Goal: Use online tool/utility

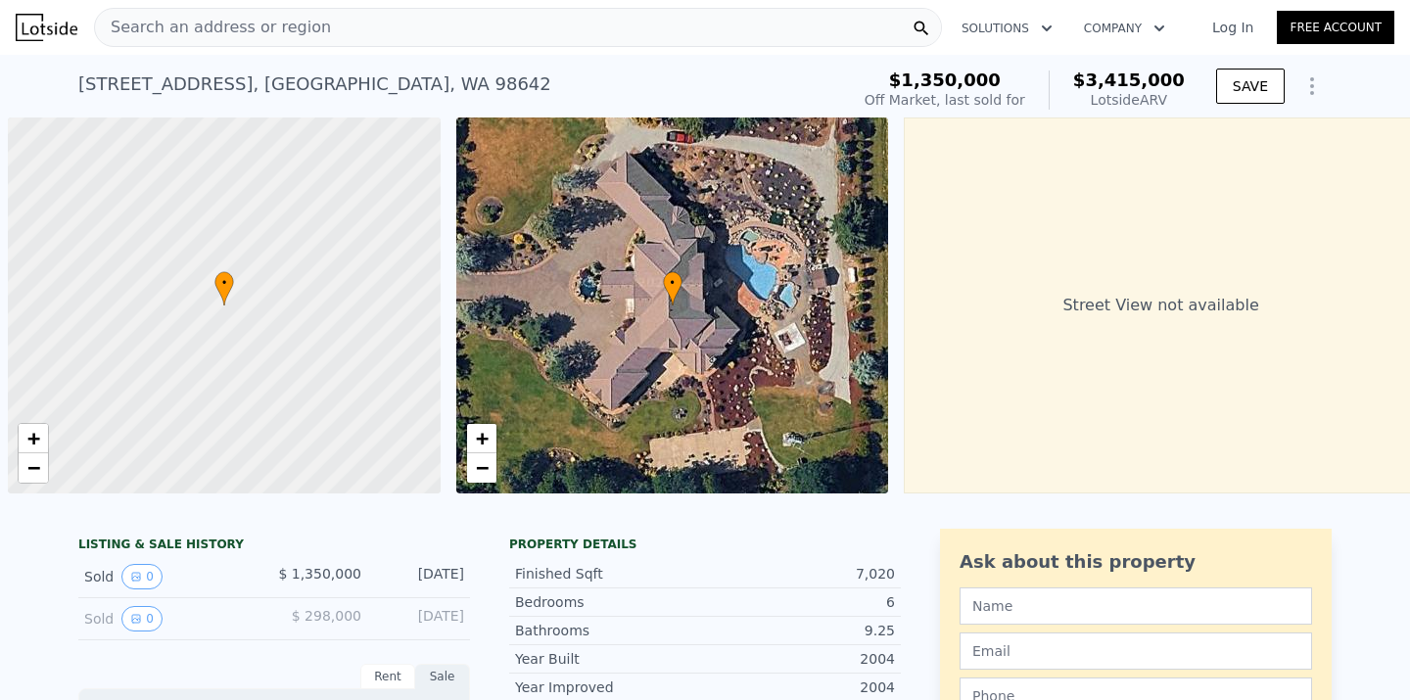
scroll to position [0, 8]
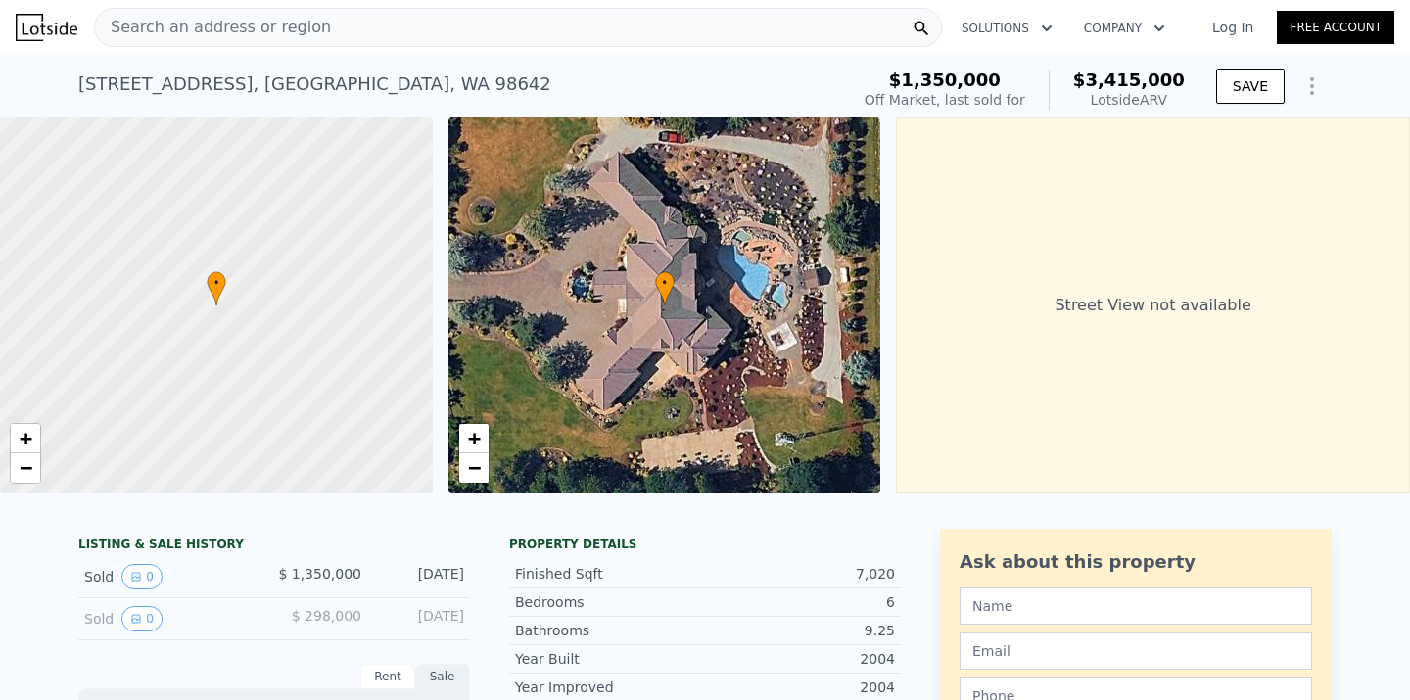
click at [356, 21] on div "Search an address or region" at bounding box center [518, 27] width 848 height 39
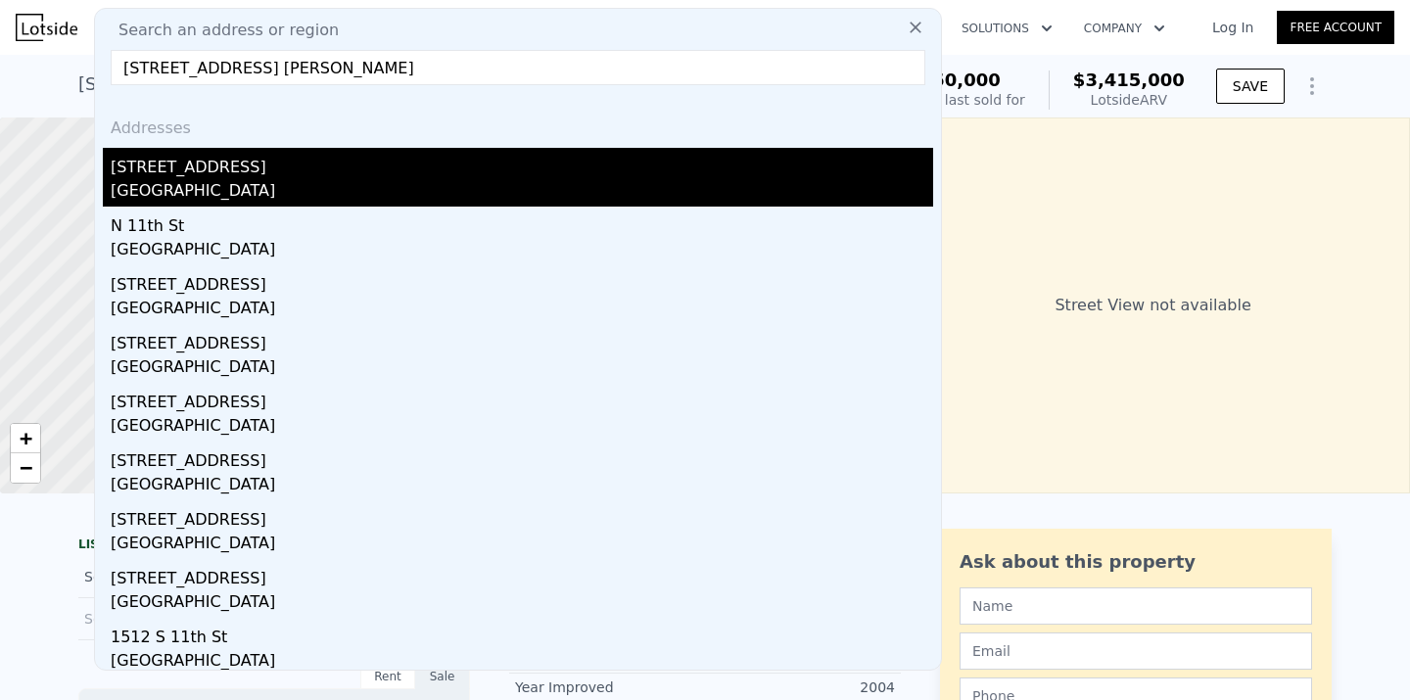
type input "[STREET_ADDRESS] [PERSON_NAME]"
click at [224, 153] on div "[STREET_ADDRESS]" at bounding box center [522, 163] width 823 height 31
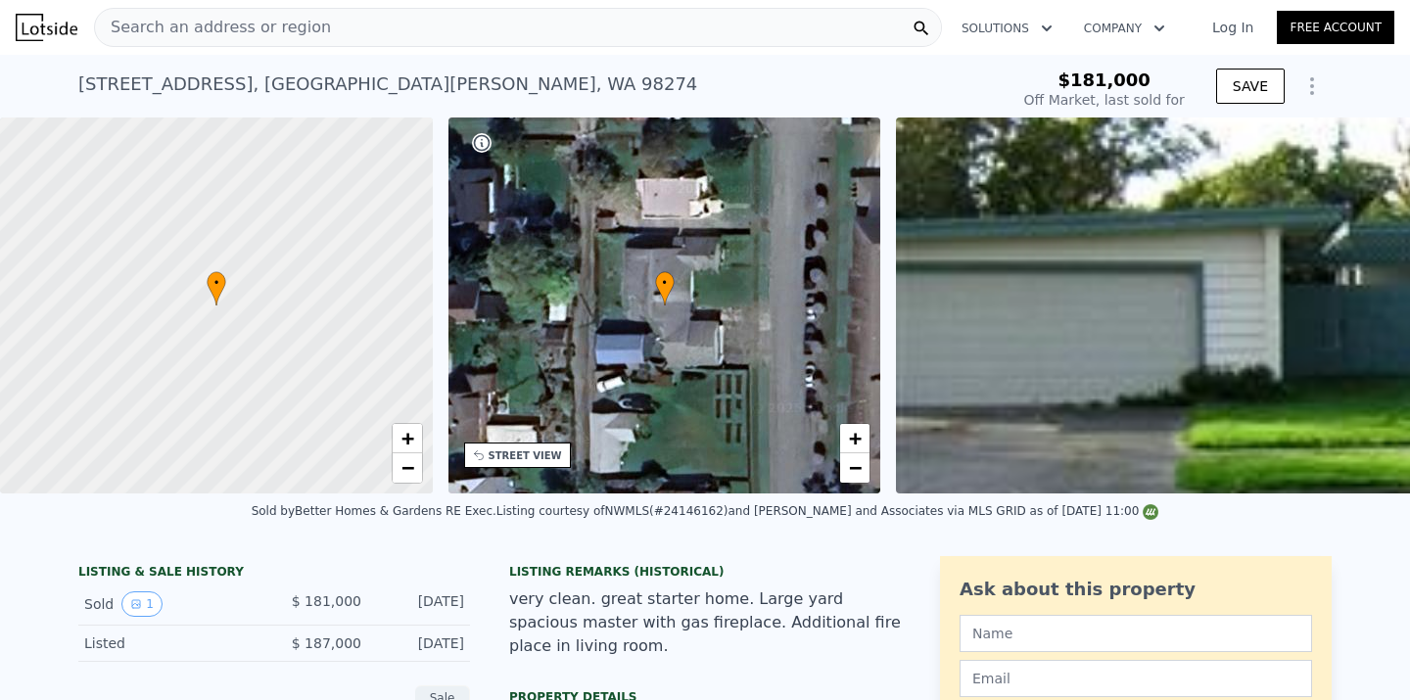
type input "$ 672,000"
type input "$ 425,556"
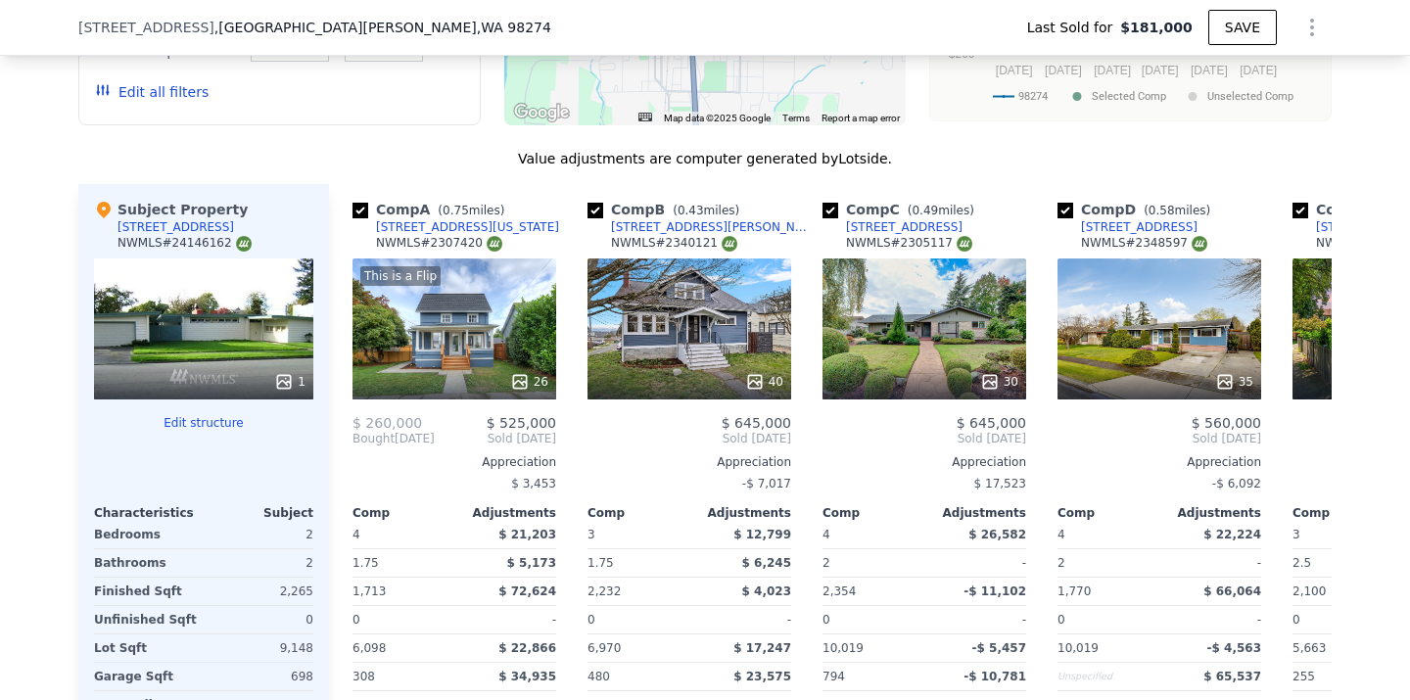
scroll to position [1873, 0]
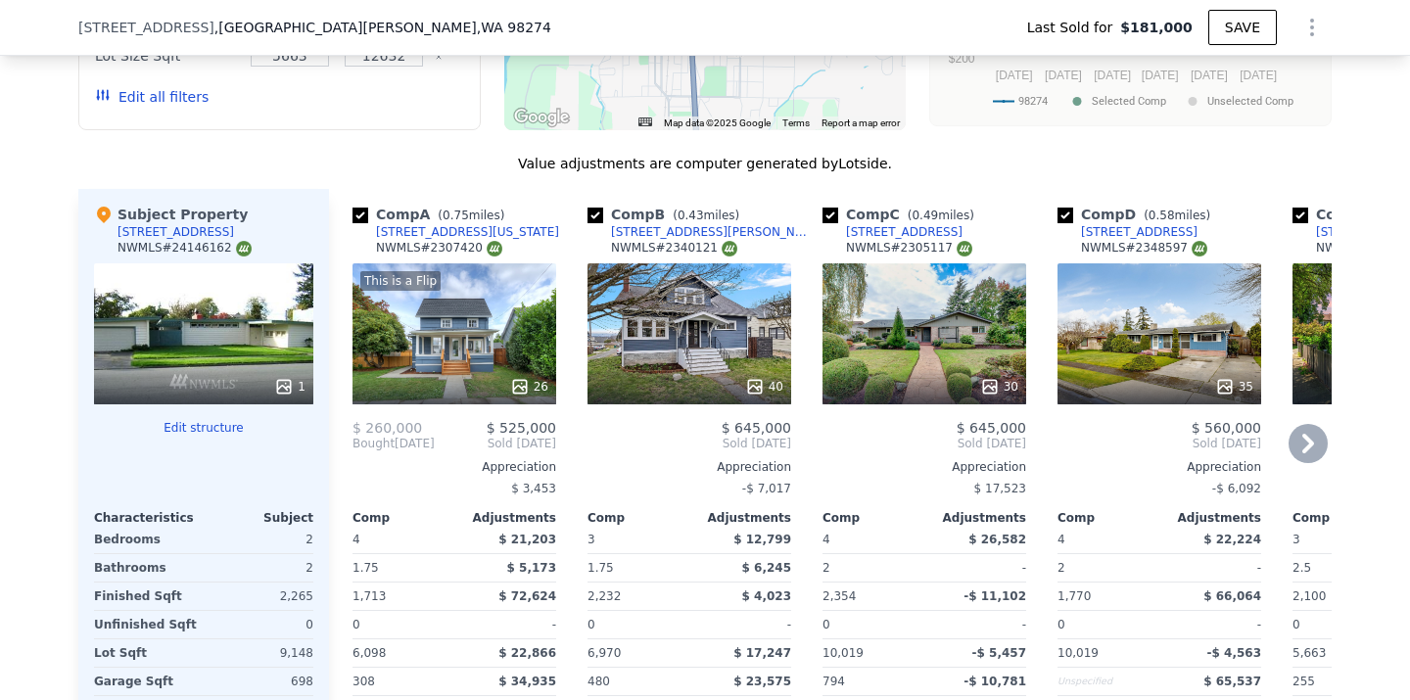
click at [1302, 448] on icon at bounding box center [1308, 443] width 39 height 39
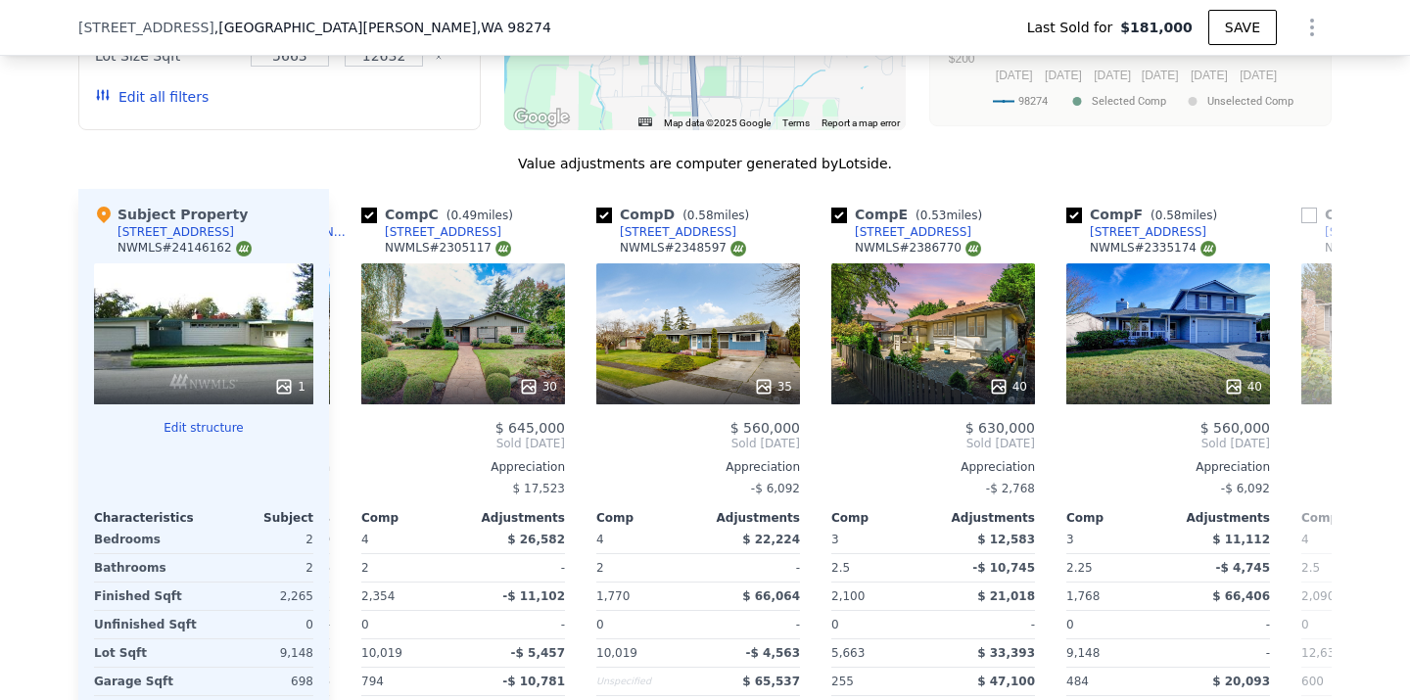
scroll to position [0, 470]
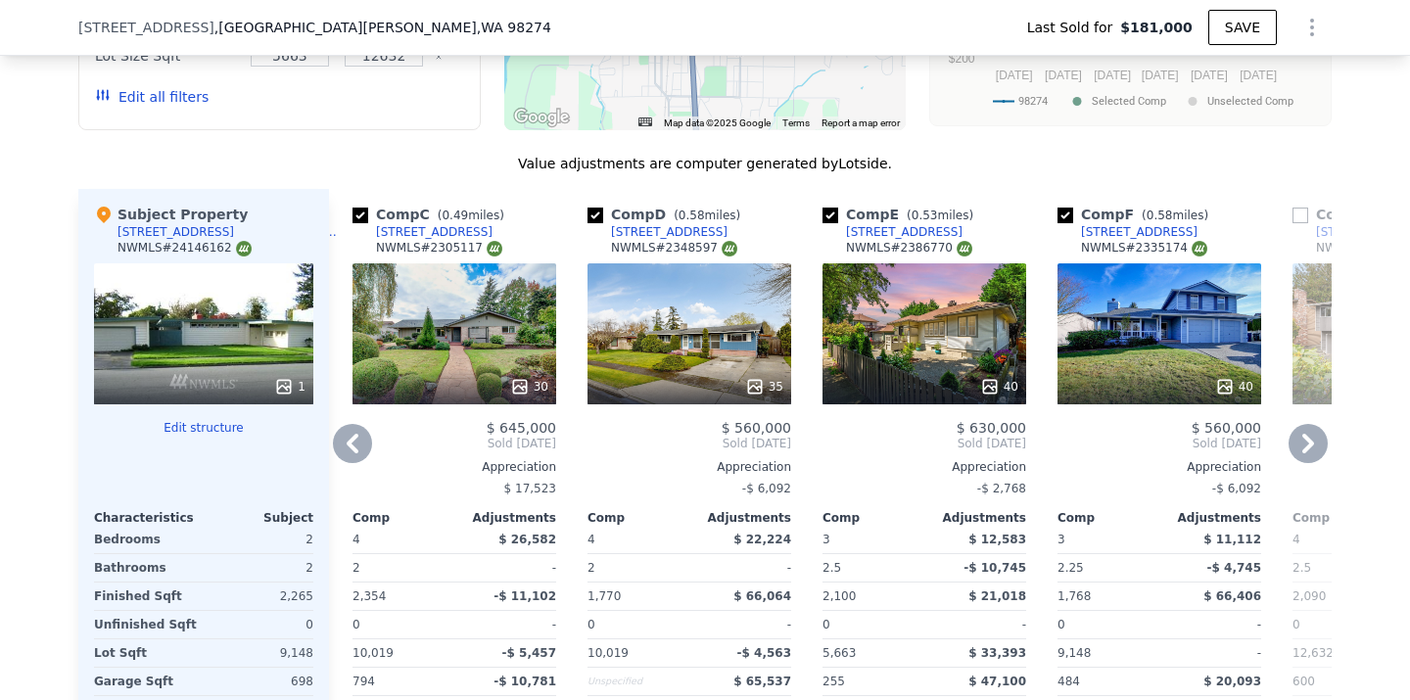
click at [1302, 448] on icon at bounding box center [1308, 443] width 39 height 39
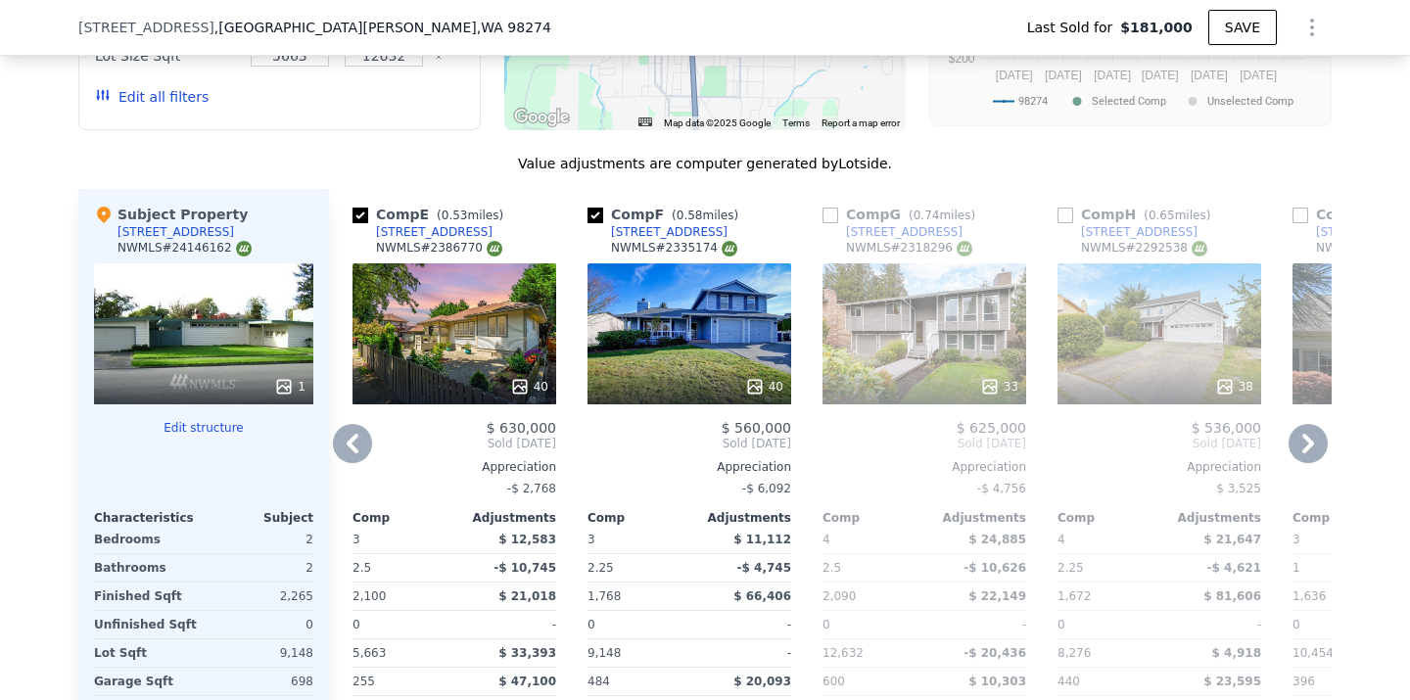
click at [360, 439] on icon at bounding box center [352, 443] width 39 height 39
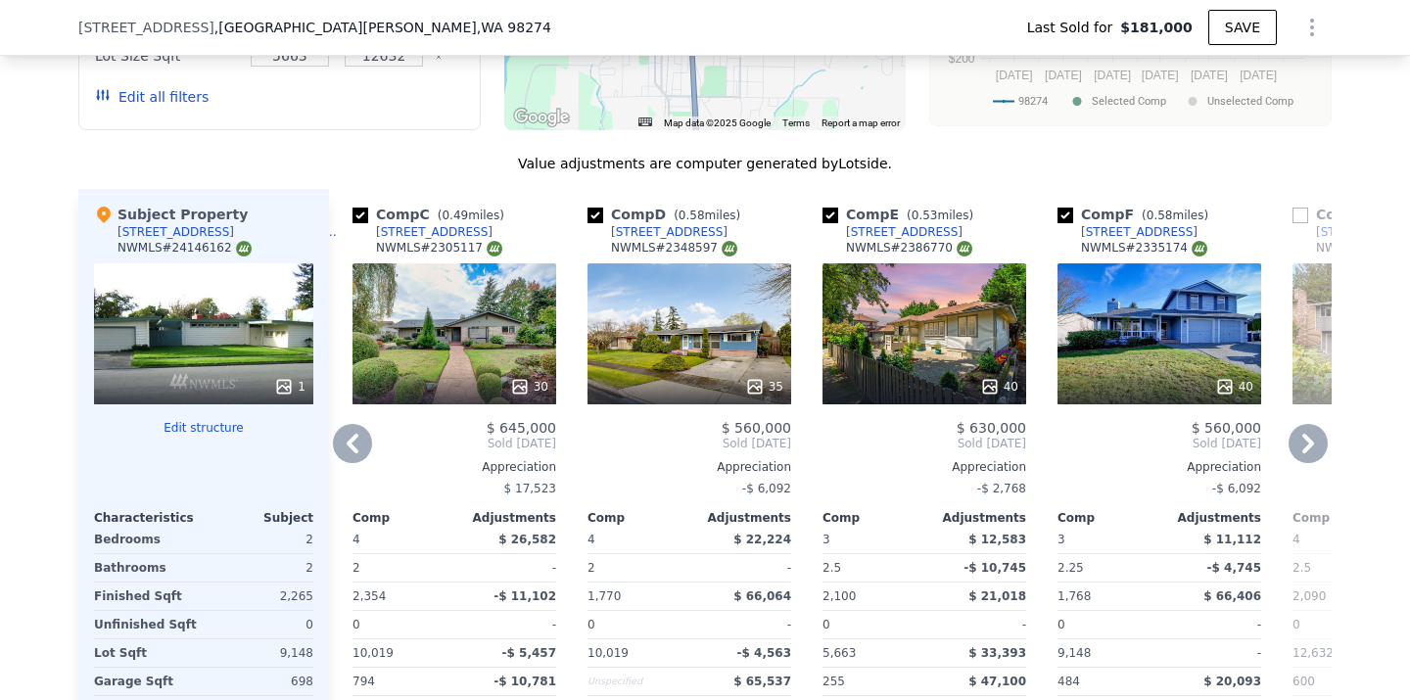
click at [360, 447] on icon at bounding box center [352, 443] width 39 height 39
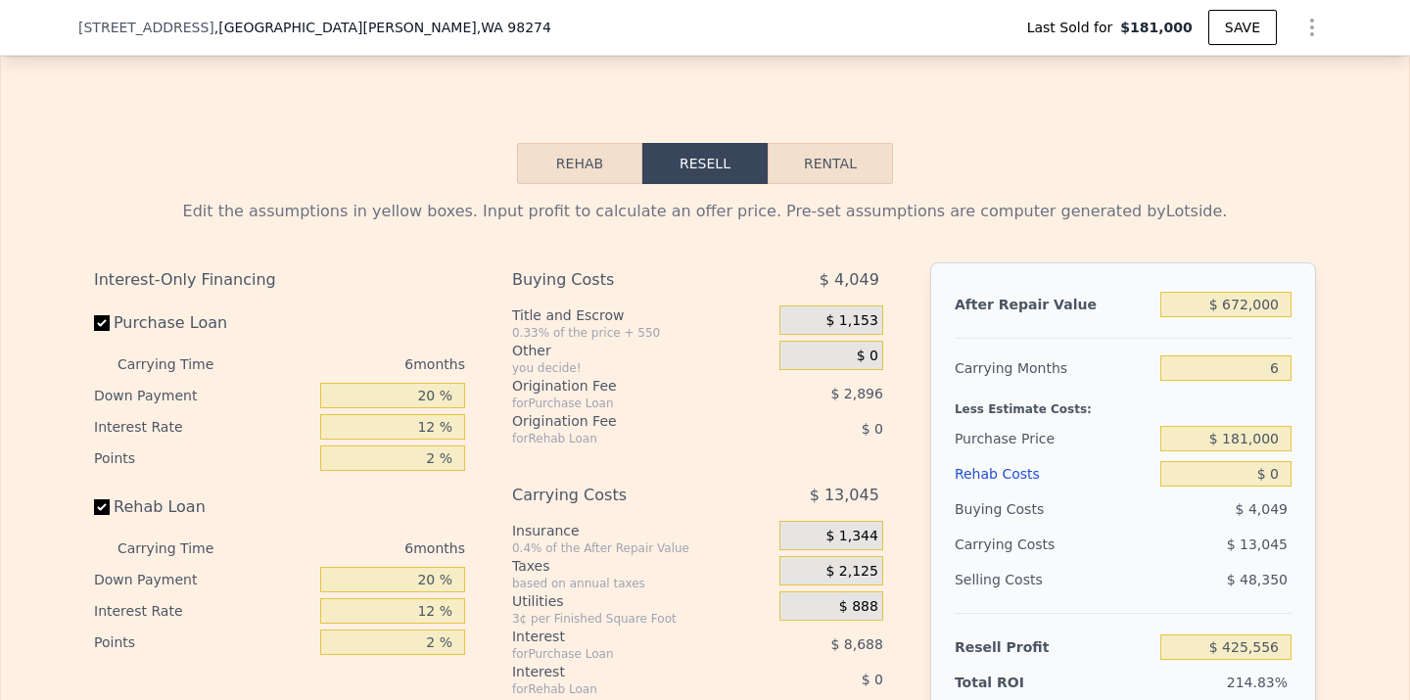
scroll to position [2750, 0]
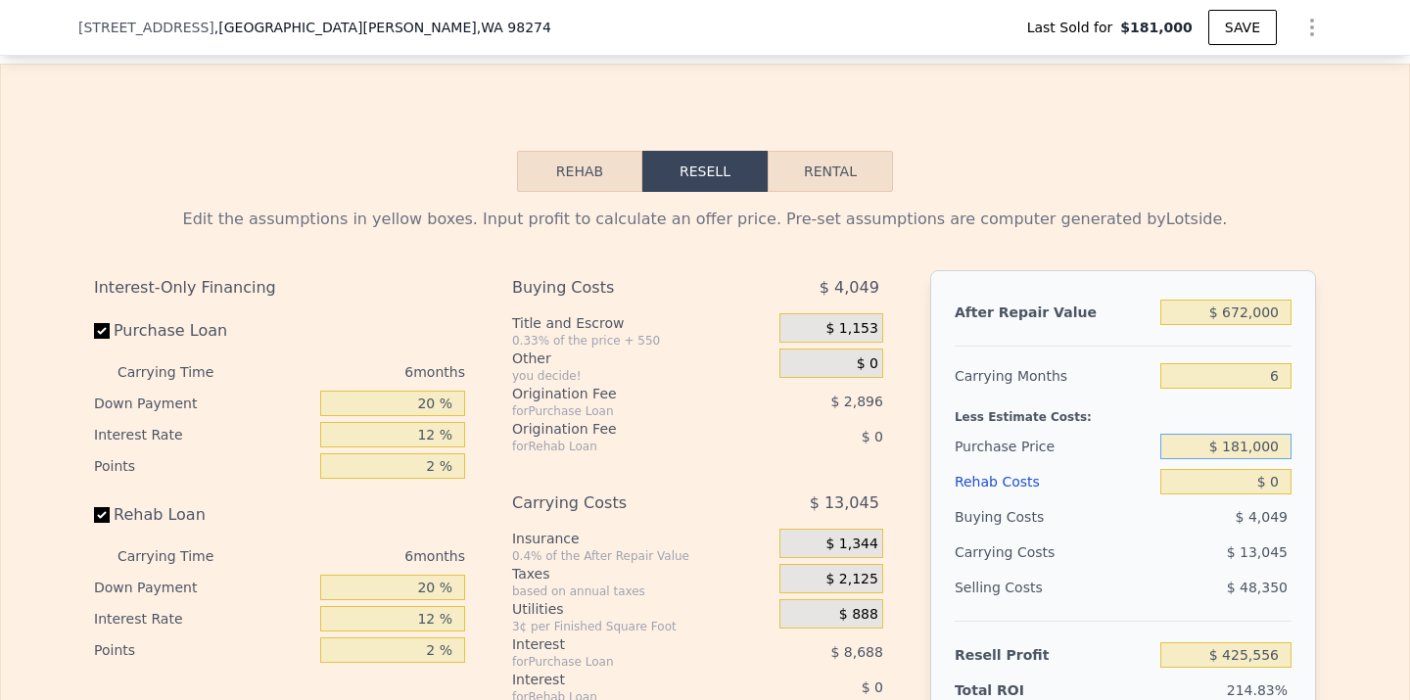
click at [1247, 446] on input "$ 181,000" at bounding box center [1225, 446] width 131 height 25
type input "$ 375,000"
click at [1278, 473] on input "$ 0" at bounding box center [1225, 481] width 131 height 25
type input "$ 218,494"
type input "$ 50"
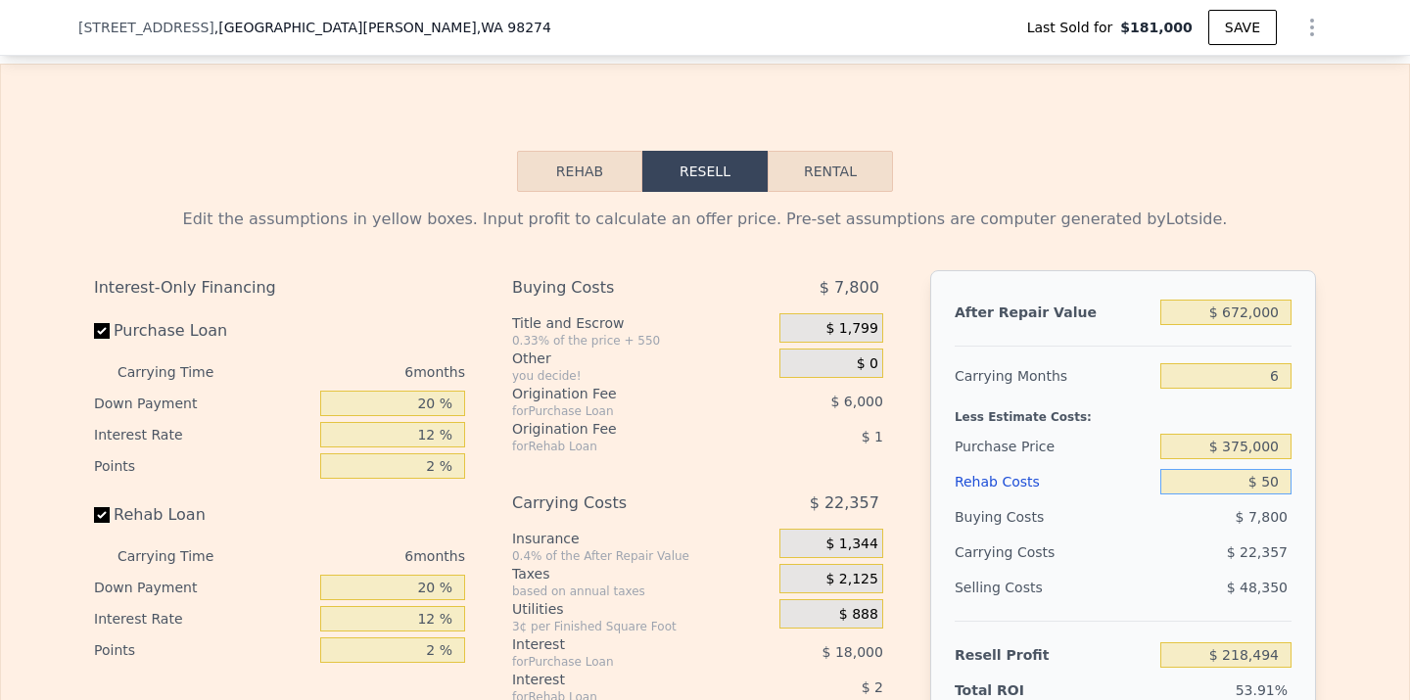
type input "$ 218,443"
type input "$ 500"
type input "$ 217,962"
type input "$ 5,000"
type input "$ 213,174"
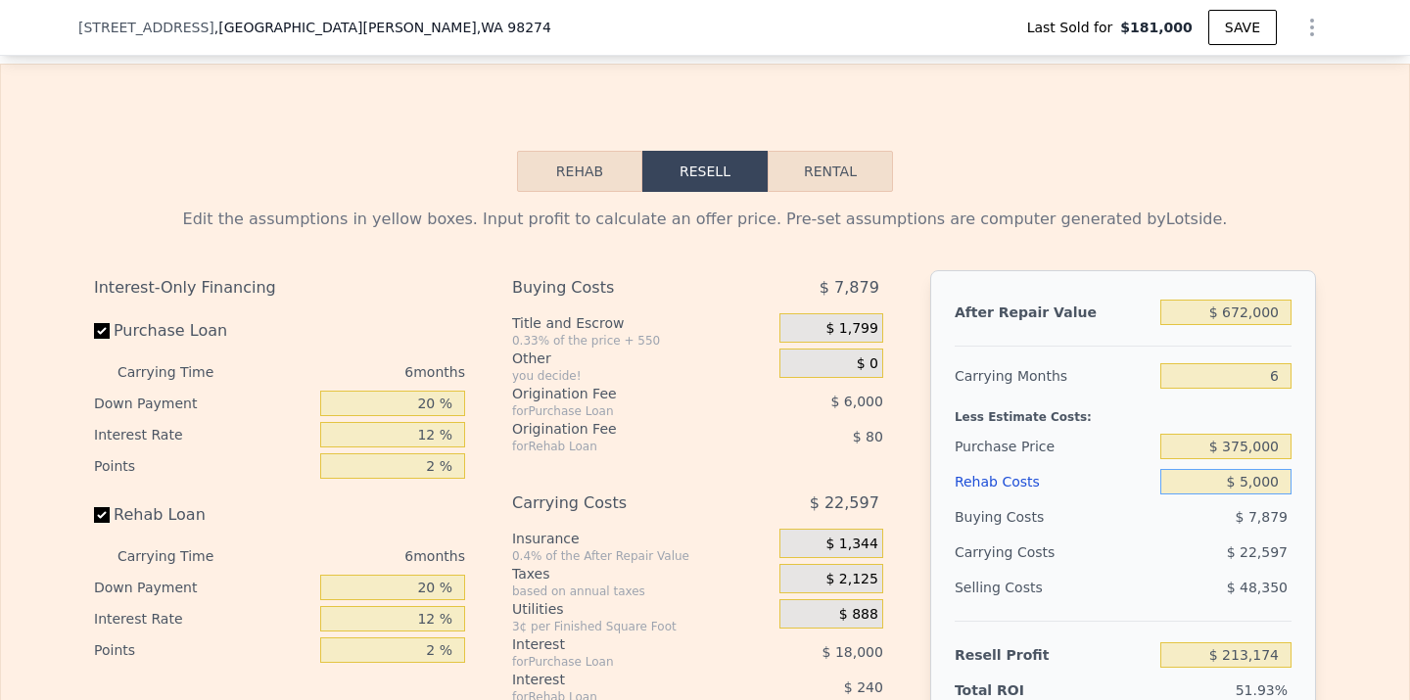
type input "$ 50,000"
type input "$ 165,294"
click at [899, 472] on div "Interest-Only Financing Purchase Loan Carrying Time 6 months Down Payment 20 % …" at bounding box center [705, 595] width 1222 height 650
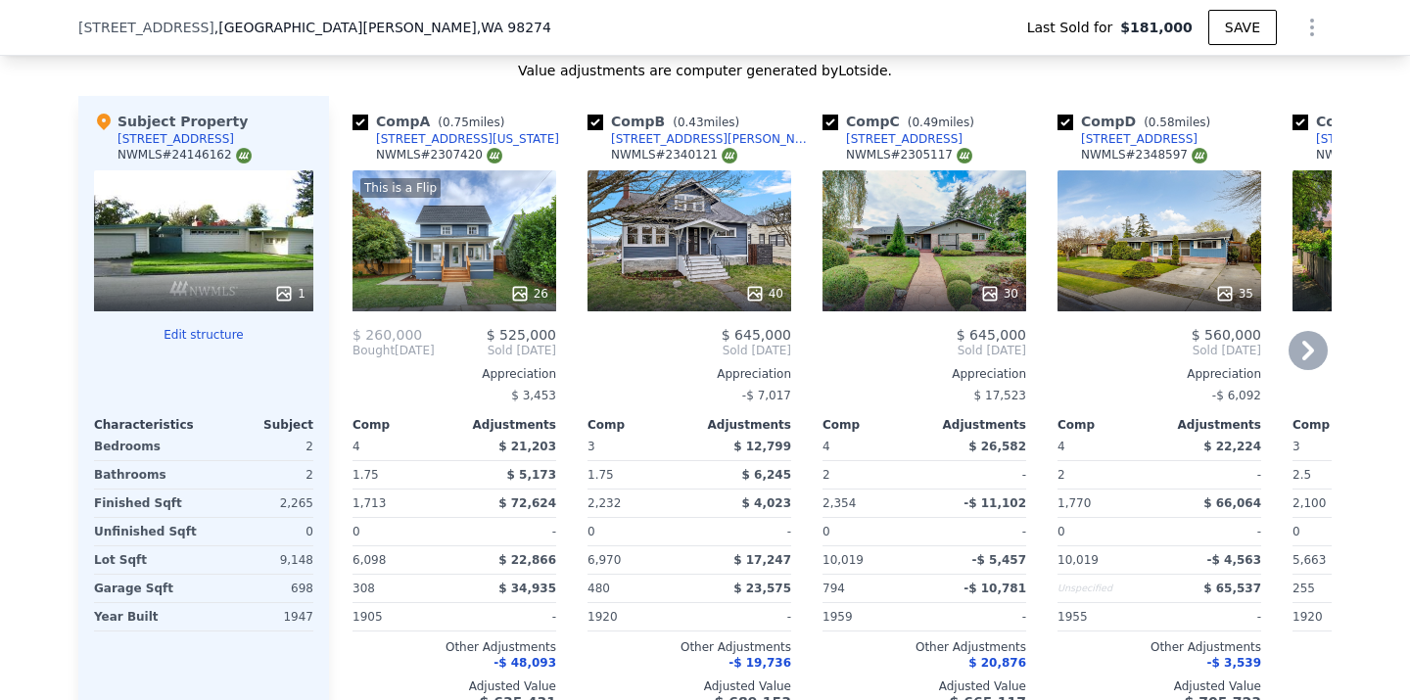
scroll to position [1975, 0]
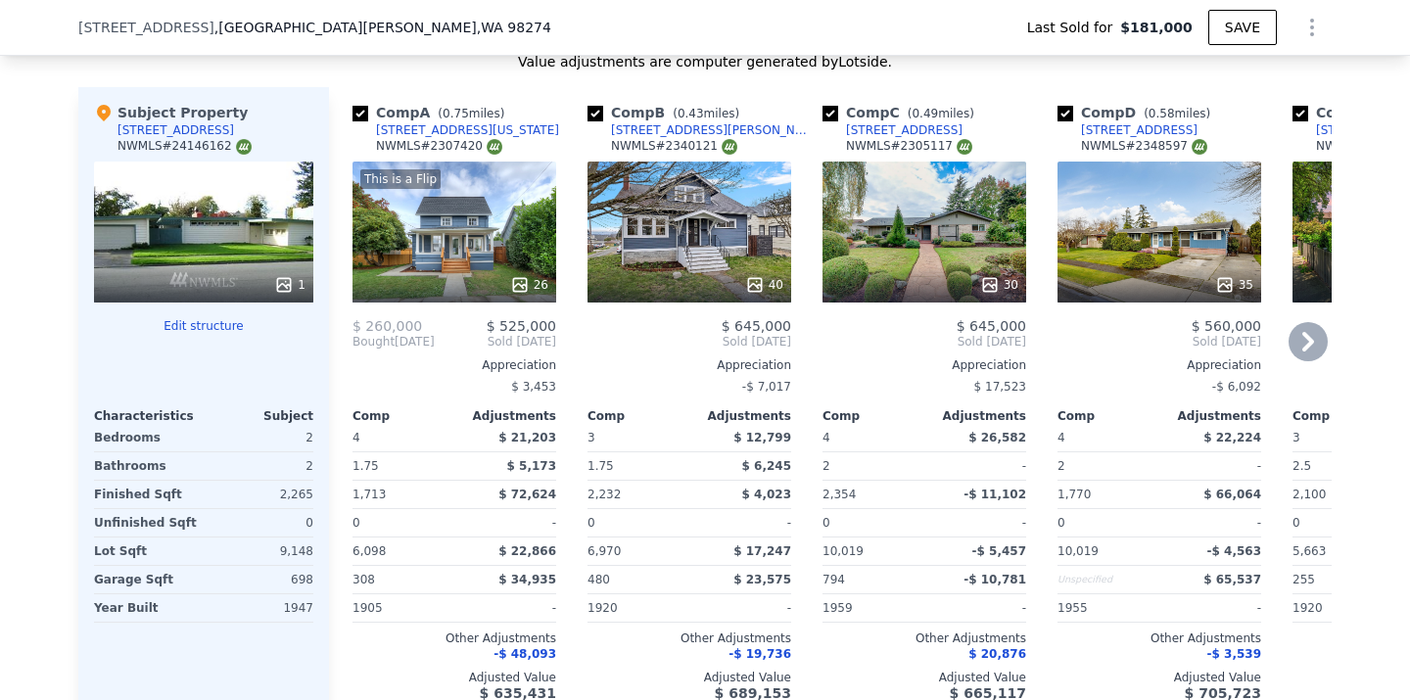
click at [1304, 347] on icon at bounding box center [1308, 342] width 12 height 20
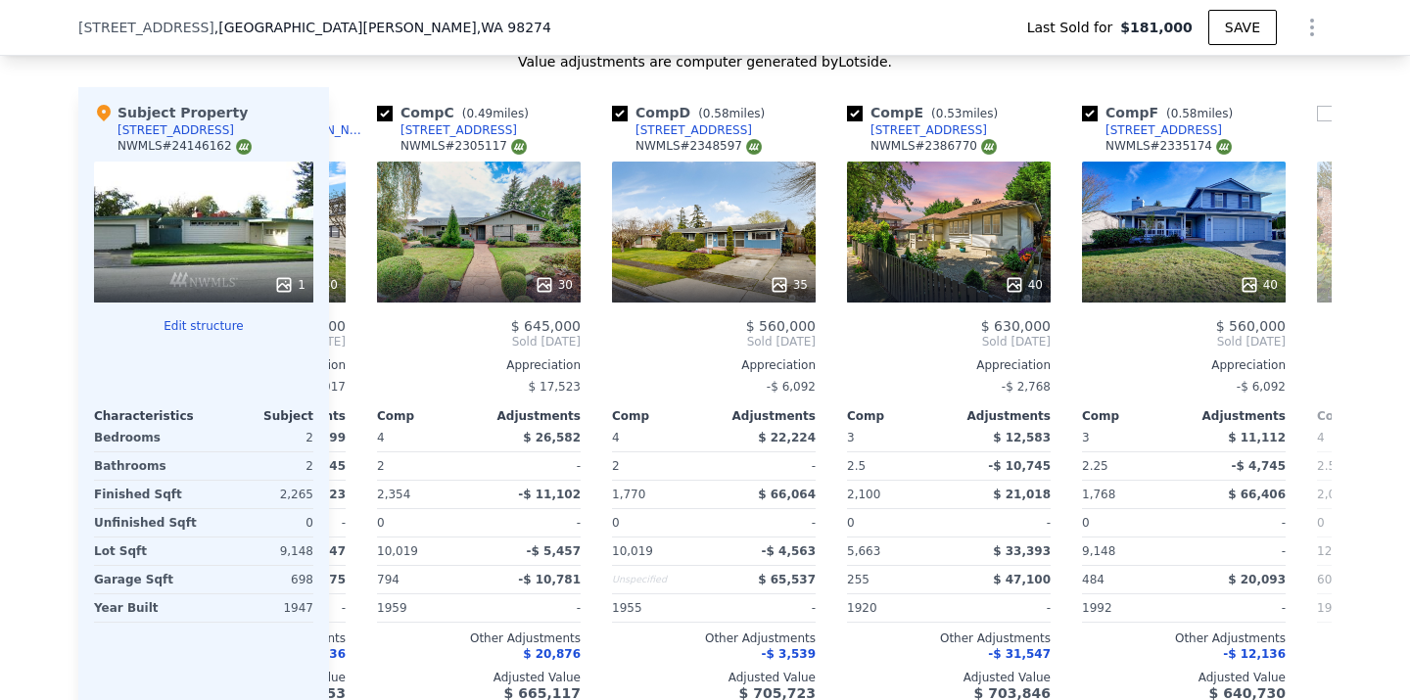
scroll to position [0, 470]
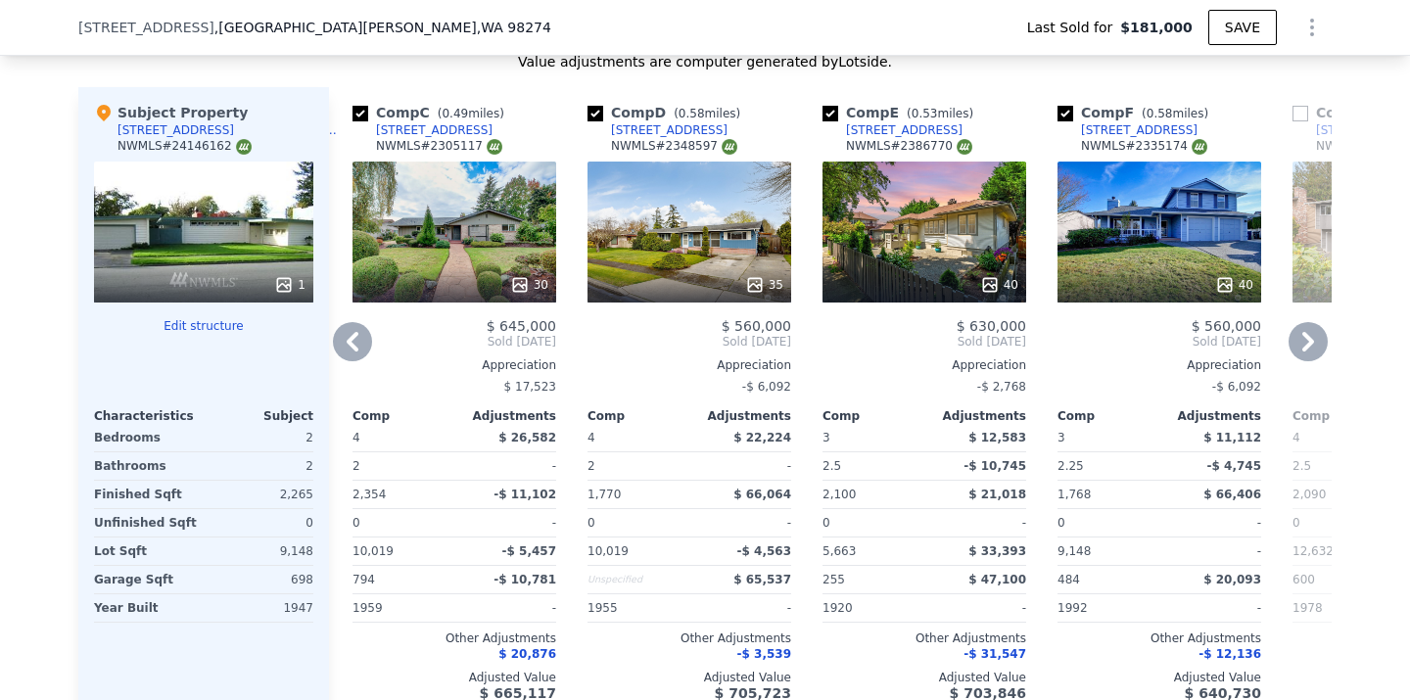
click at [1304, 345] on icon at bounding box center [1308, 341] width 39 height 39
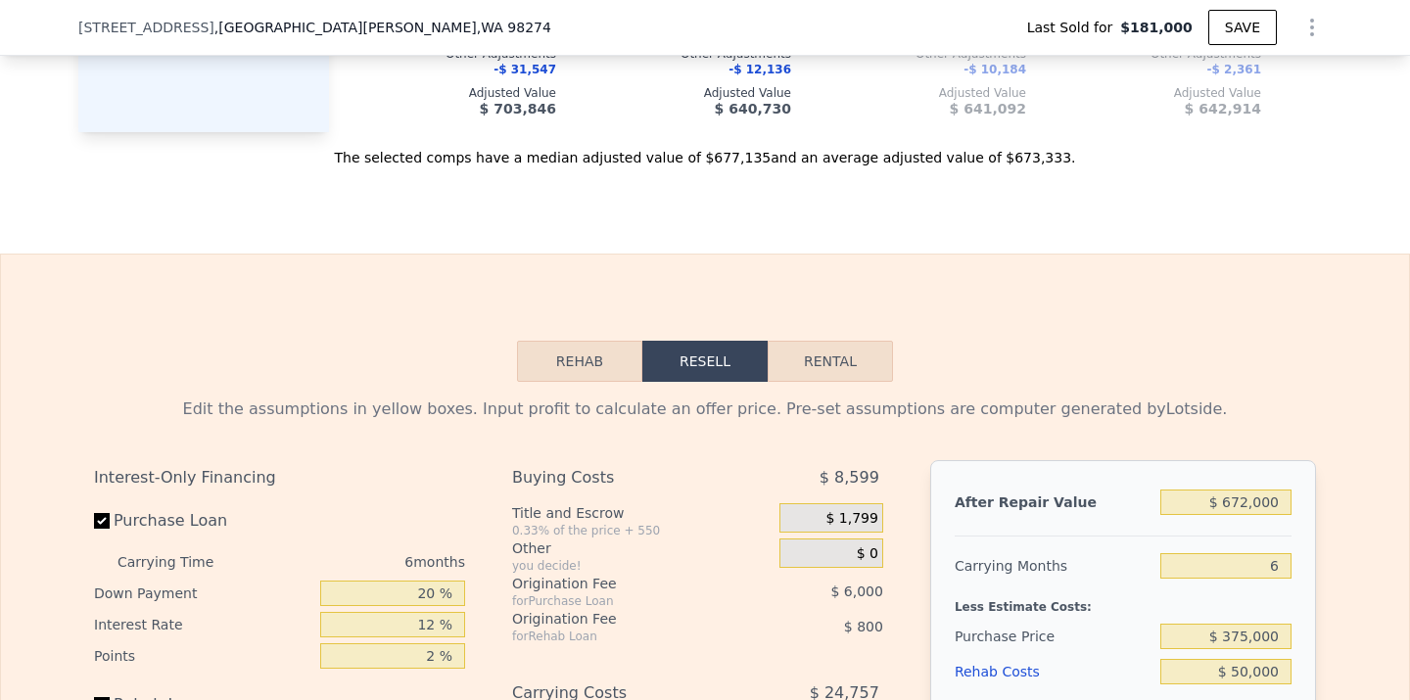
scroll to position [2607, 0]
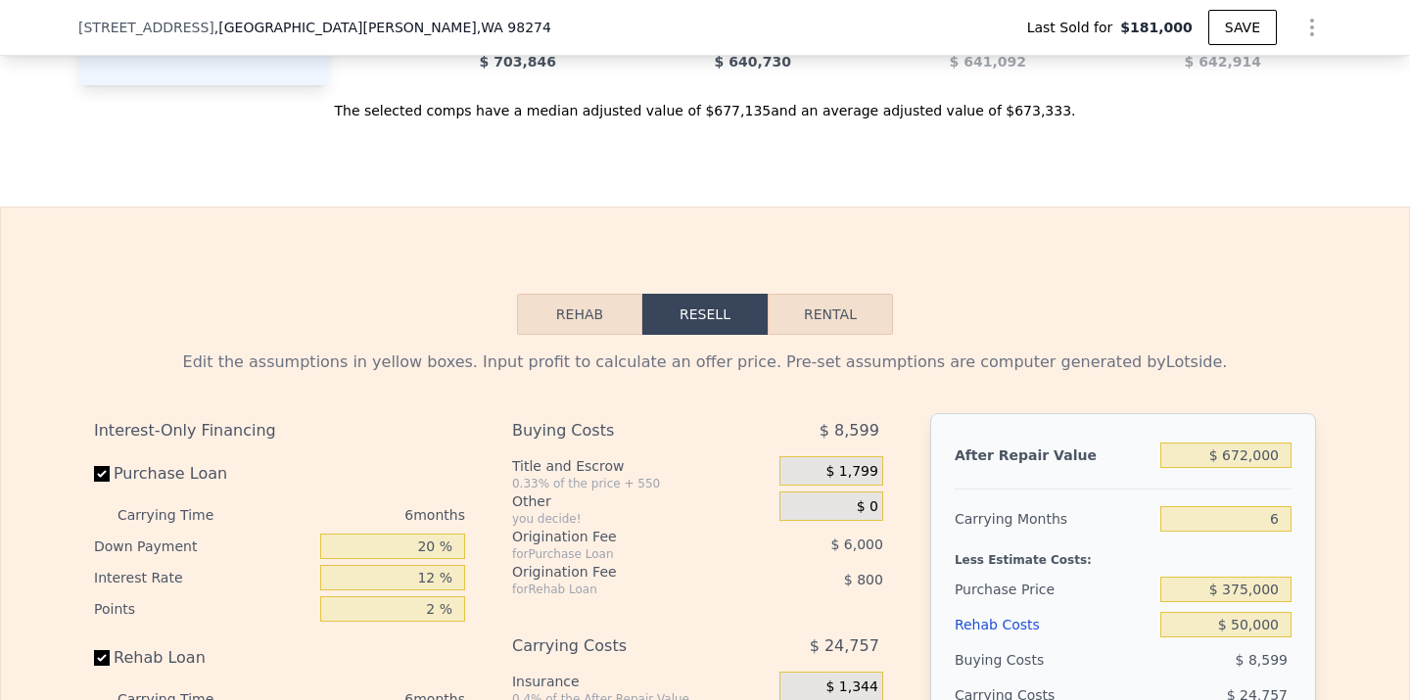
type input "$ 0"
type input "$ 425,556"
click at [1251, 447] on input "$ 672,000" at bounding box center [1225, 455] width 131 height 25
type input "$ 67,000"
type input "-$ 135,200"
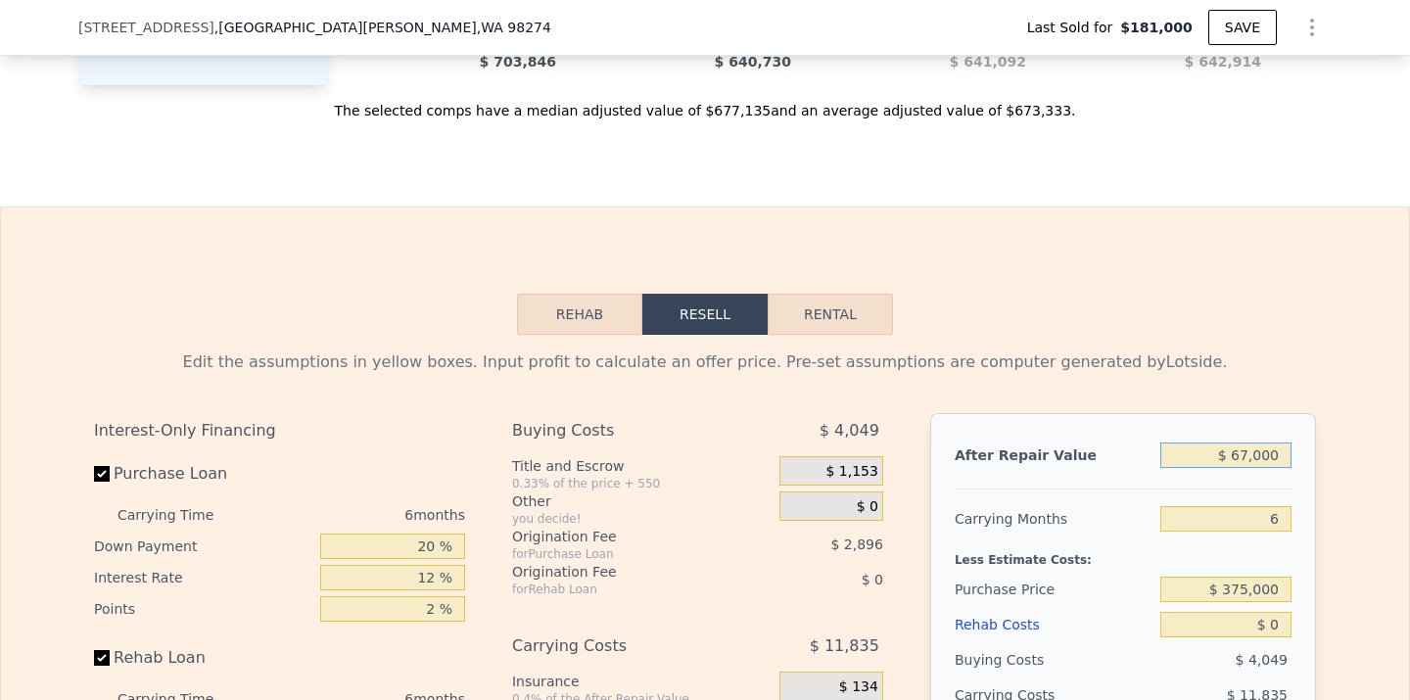
type input "$ 6,000"
type input "-$ 191,739"
type input "$ 63,000"
type input "-$ 138,907"
type input "$ 630,000"
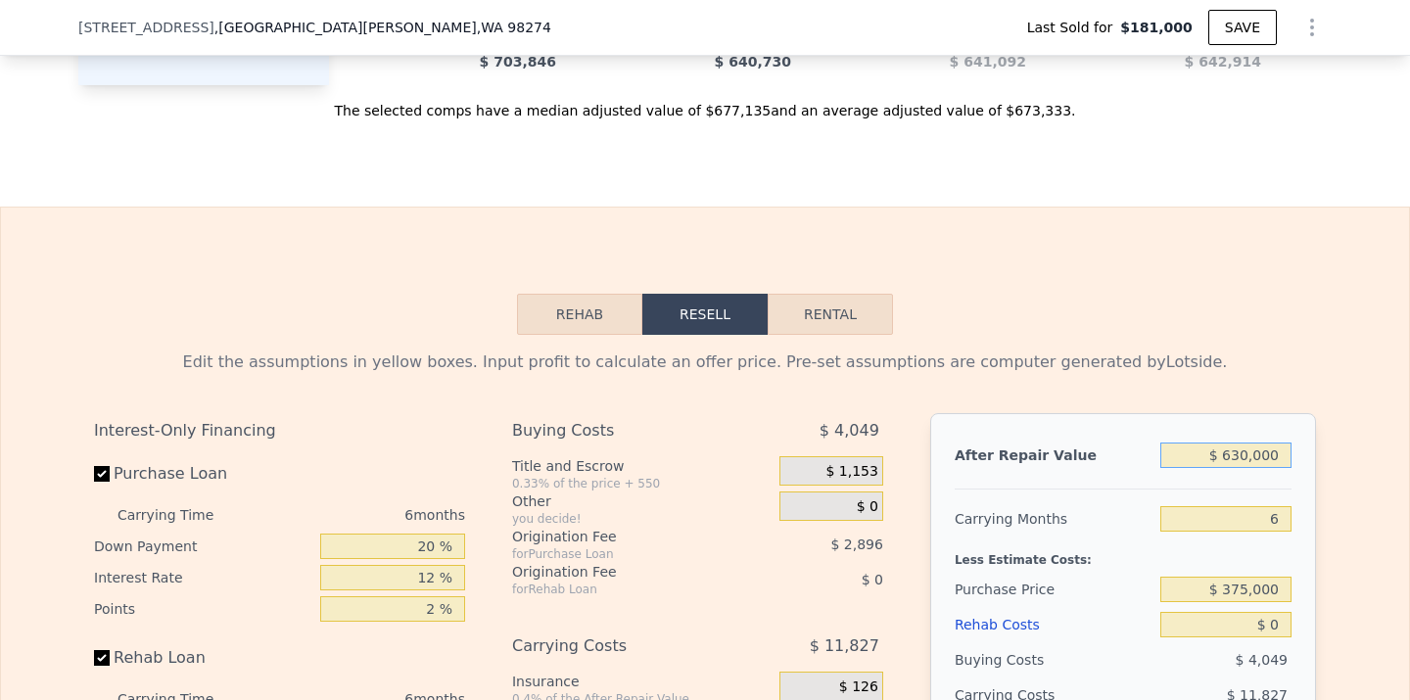
type input "$ 386,628"
type input "$ 630,000"
click at [1280, 522] on input "6" at bounding box center [1225, 518] width 131 height 25
type input "4"
type input "$ 390,948"
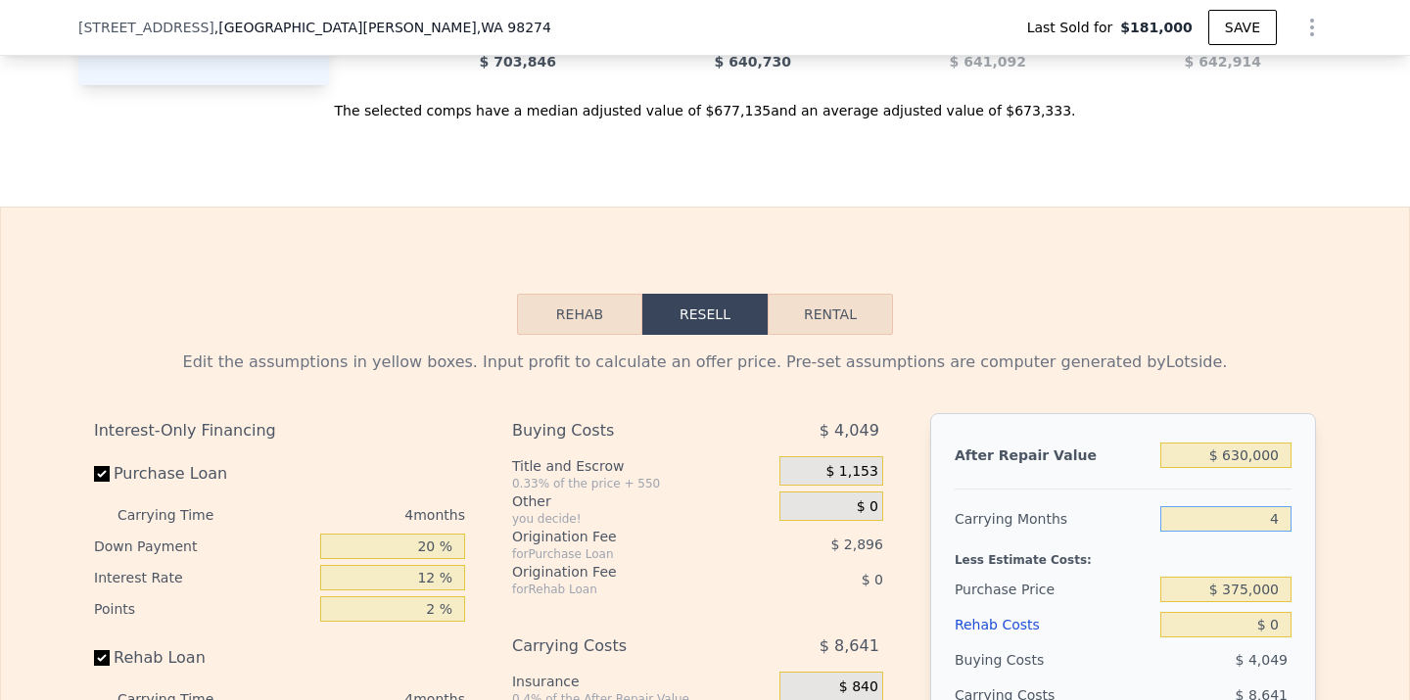
type input "4"
click at [1278, 629] on input "$ 0" at bounding box center [1225, 624] width 131 height 25
type input "$ 50"
type input "$ 390,897"
type input "$ 500"
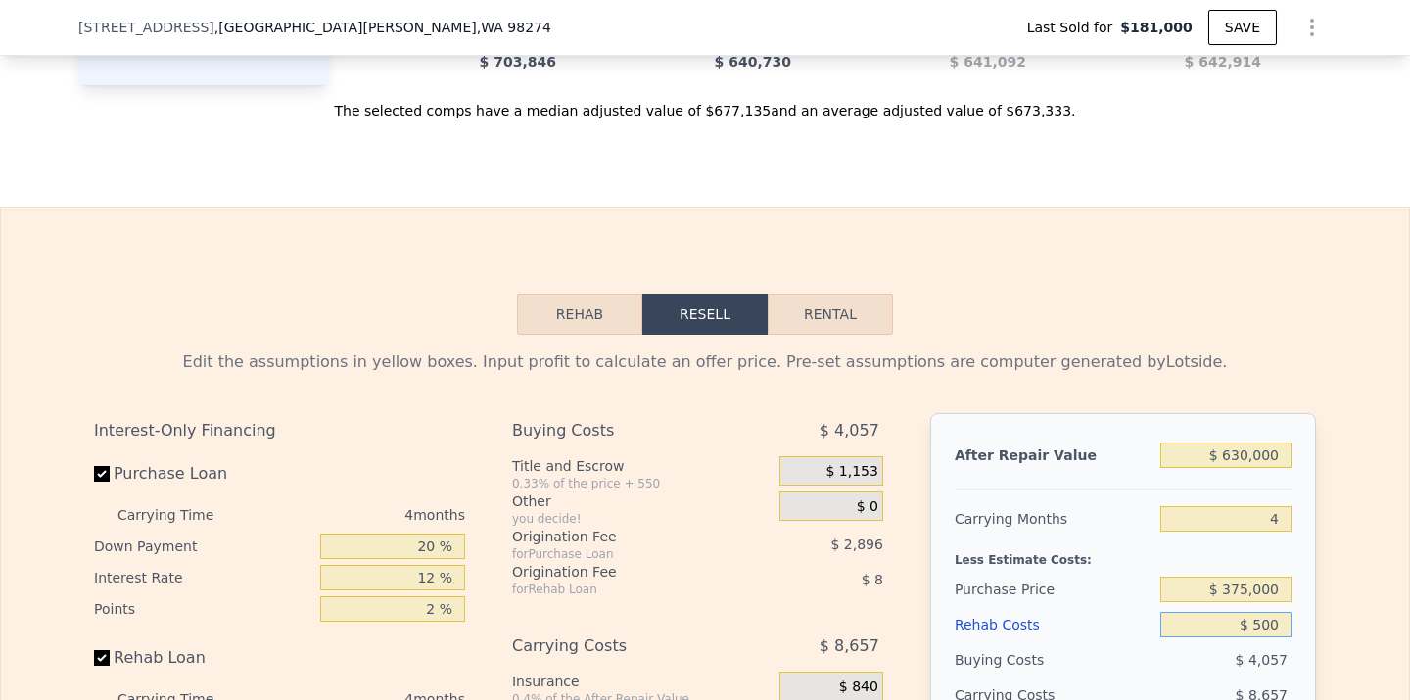
type input "$ 390,424"
type input "$ 5,000"
type input "$ 385,708"
type input "$ 50,000"
type input "$ 338,548"
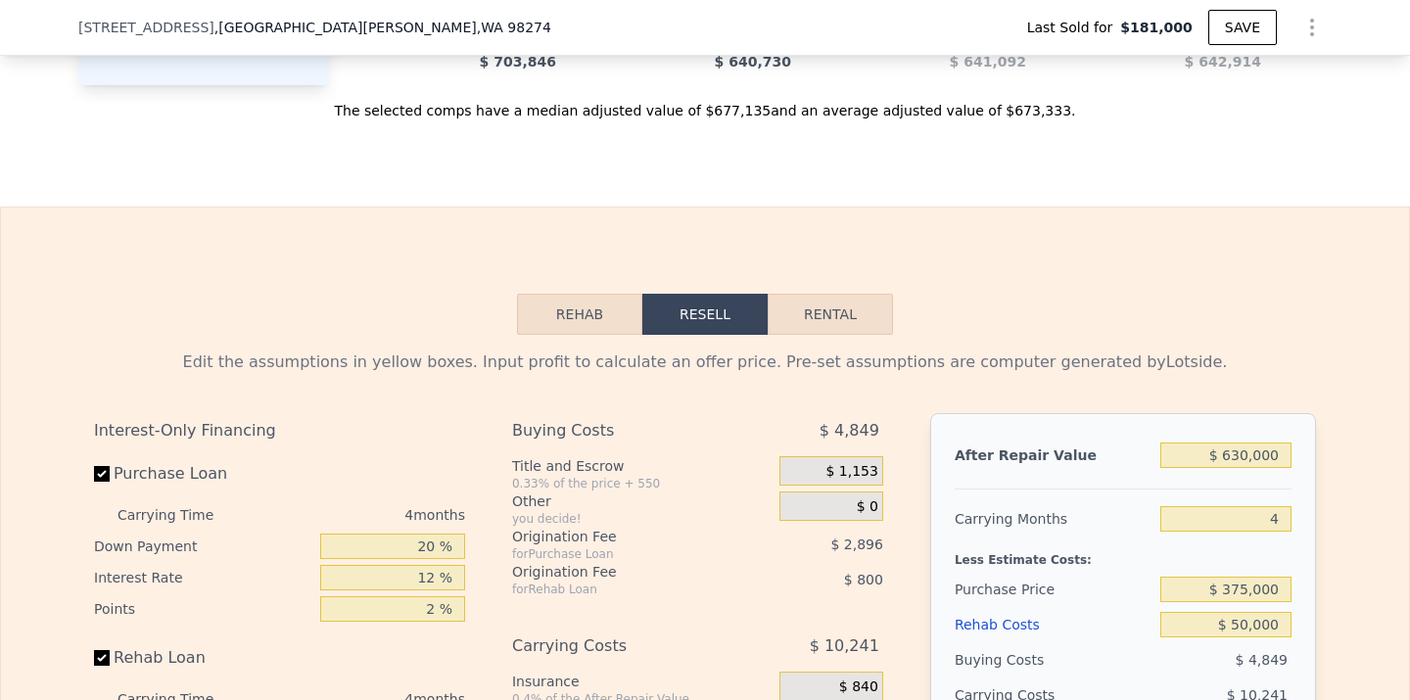
click at [1341, 606] on div "Edit the assumptions in yellow boxes. Input profit to calculate an offer price.…" at bounding box center [705, 699] width 1408 height 729
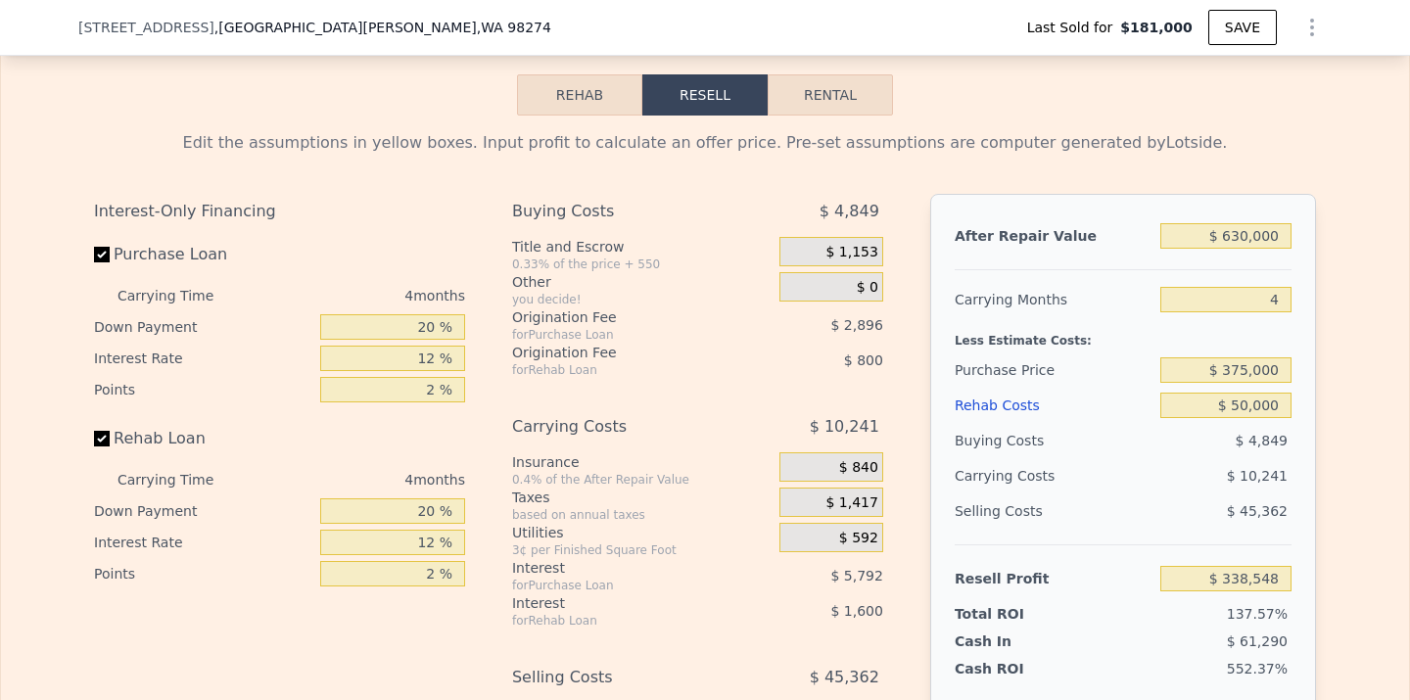
scroll to position [2827, 0]
click at [1242, 398] on input "$ 50,000" at bounding box center [1225, 404] width 131 height 25
type input "$ 0000"
type input "$ 390,948"
type input "$ 90,000"
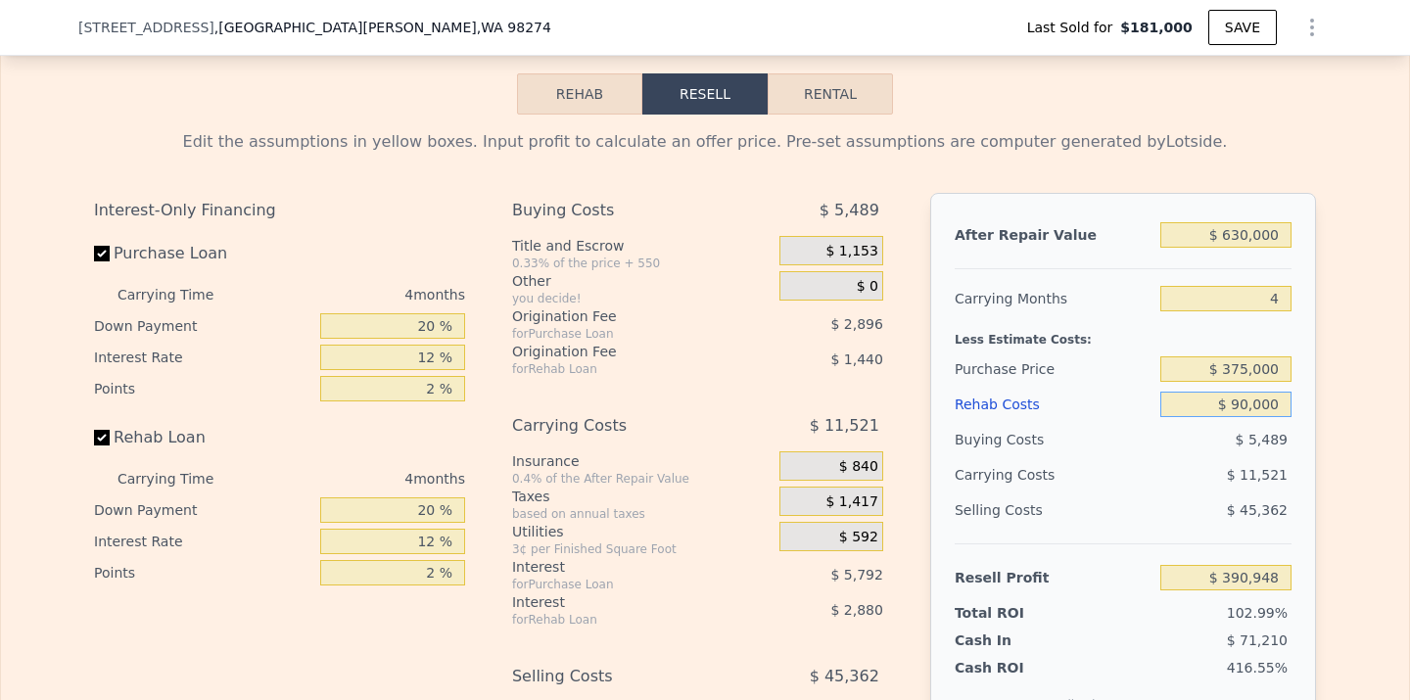
type input "$ 296,628"
type input "$ 90,000"
click at [1373, 460] on div "Edit the assumptions in yellow boxes. Input profit to calculate an offer price.…" at bounding box center [705, 479] width 1408 height 729
click at [1268, 406] on input "$ 90,000" at bounding box center [1225, 404] width 131 height 25
click at [1258, 365] on input "$ 375,000" at bounding box center [1225, 368] width 131 height 25
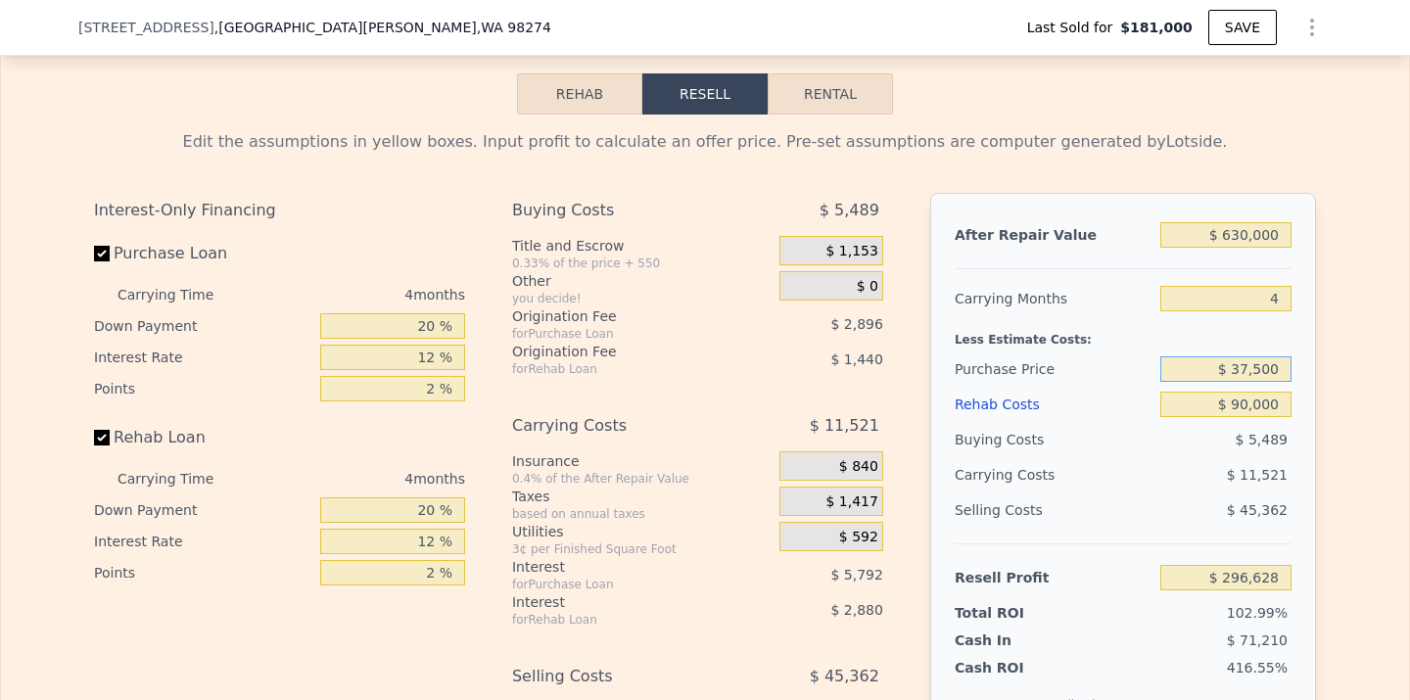
type input "$ 375,000"
click at [1342, 435] on div "Edit the assumptions in yellow boxes. Input profit to calculate an offer price.…" at bounding box center [705, 479] width 1408 height 729
type input "$ 92,670"
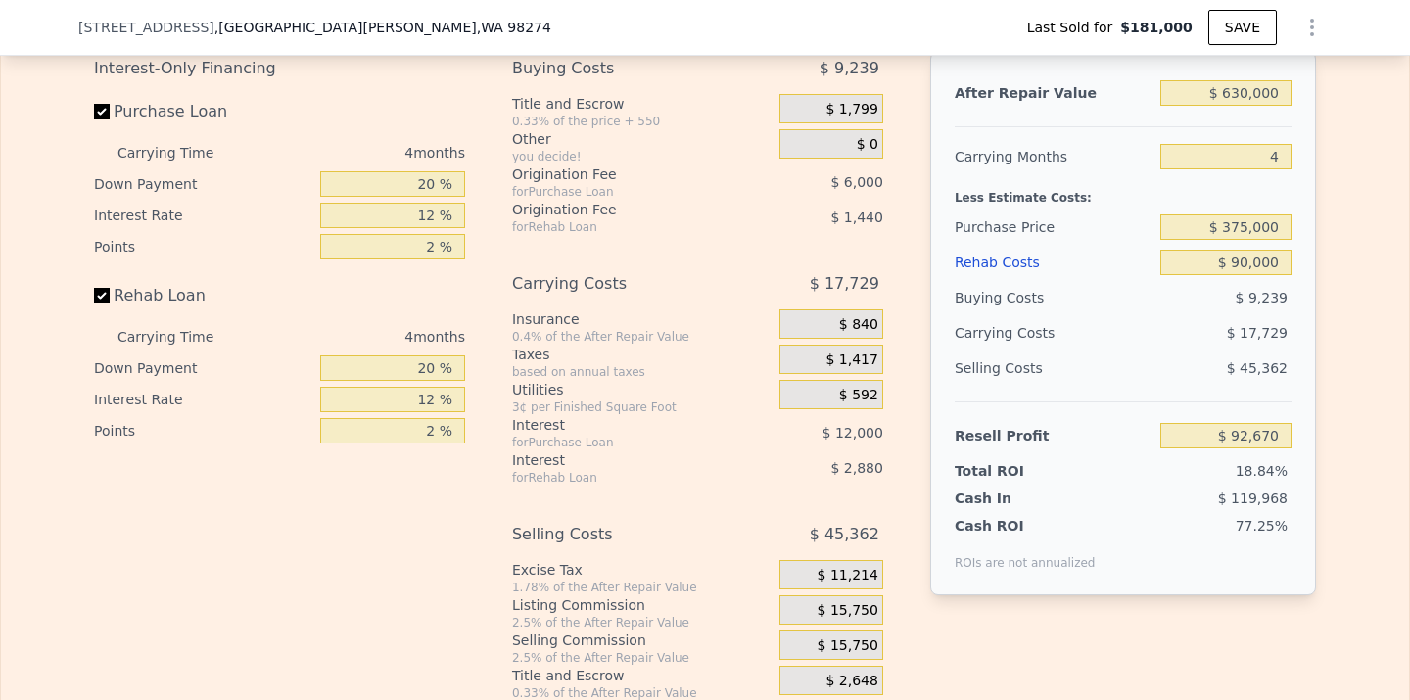
scroll to position [2968, 0]
type input "$ 672,000"
type input "6"
type input "$ 0"
type input "$ 425,556"
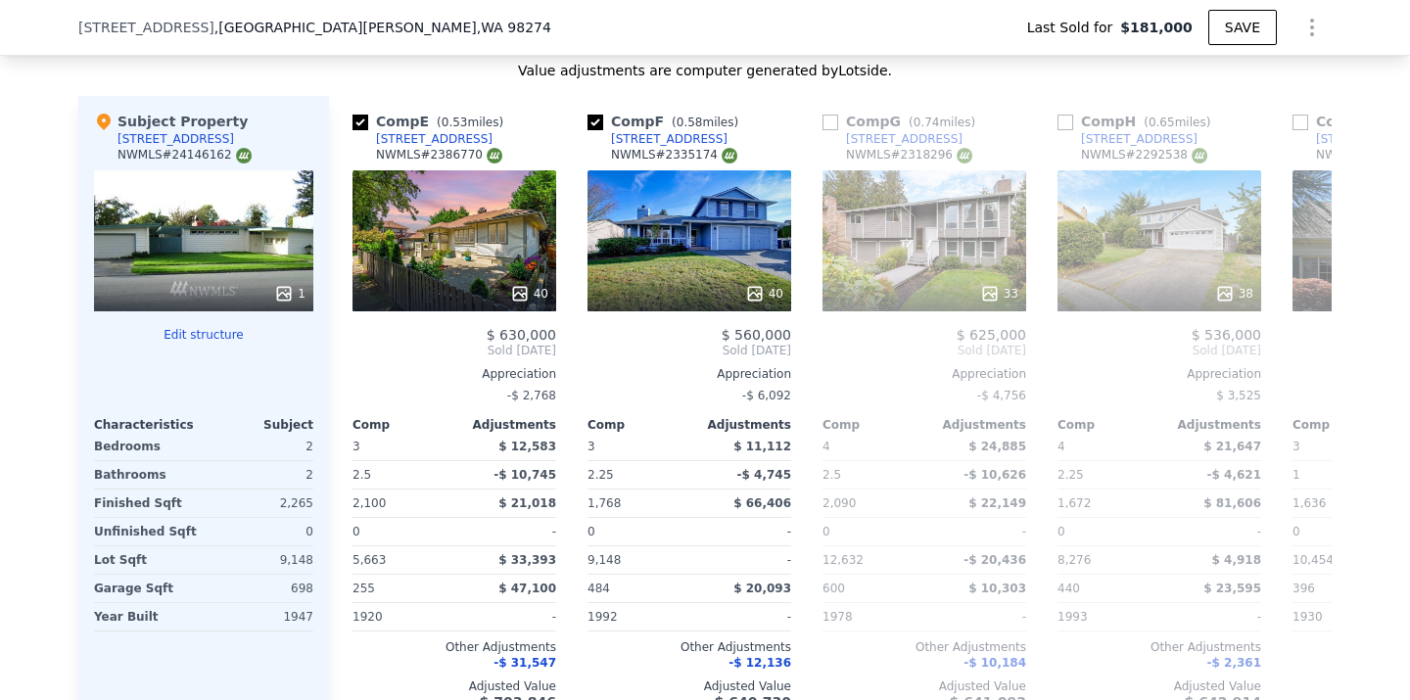
scroll to position [1810, 0]
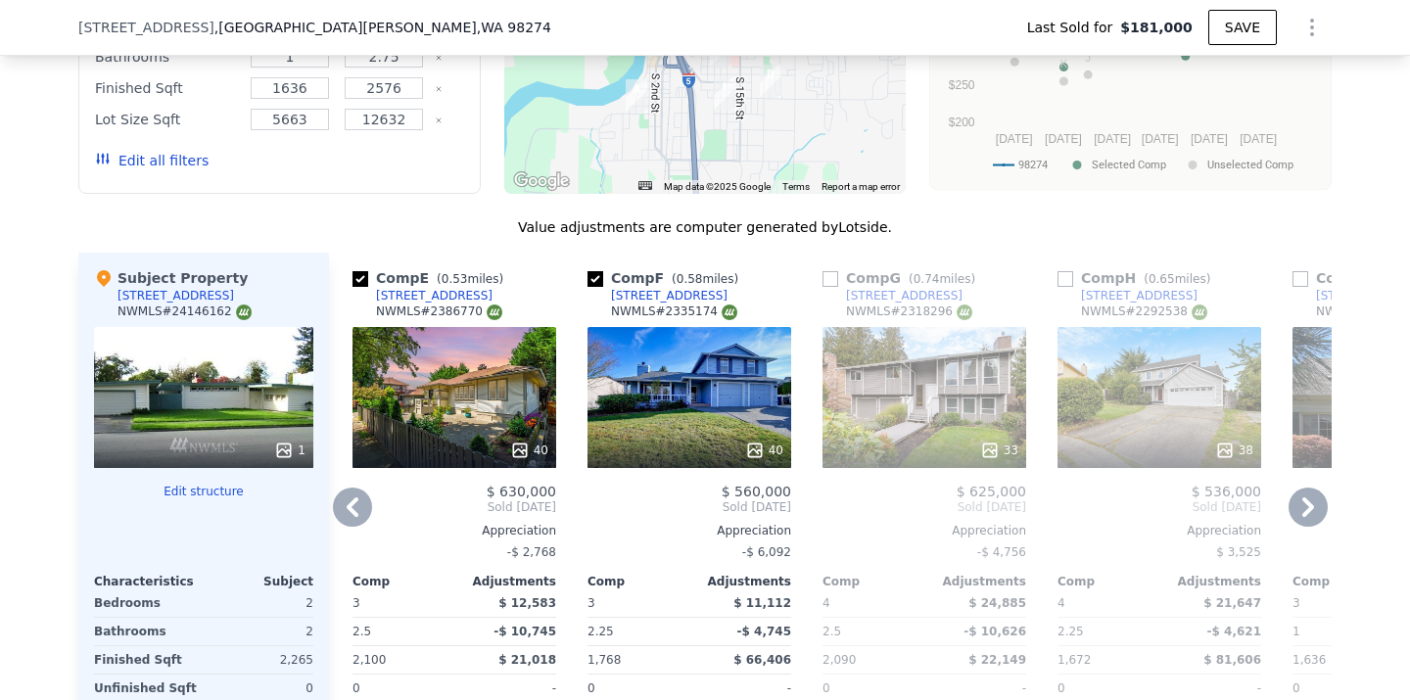
click at [1319, 487] on div "$ 460,000" at bounding box center [1395, 492] width 204 height 16
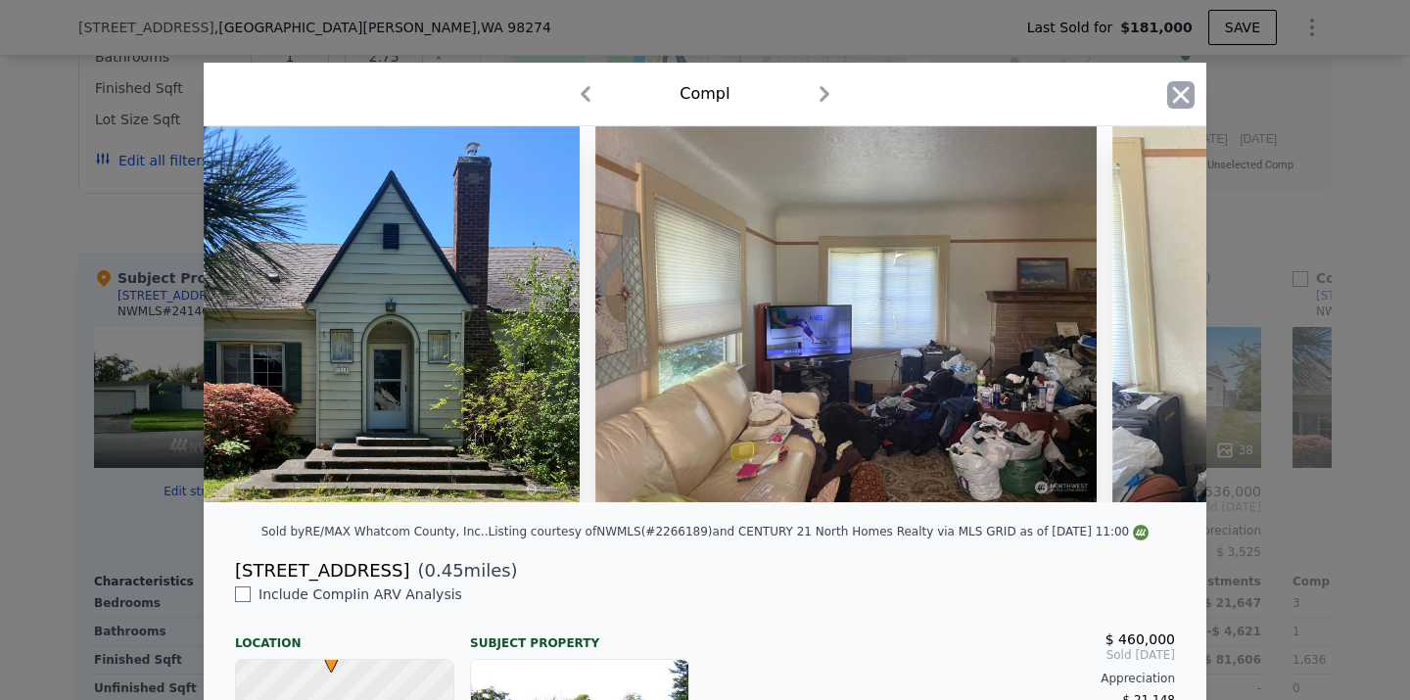
click at [1190, 99] on icon "button" at bounding box center [1180, 94] width 27 height 27
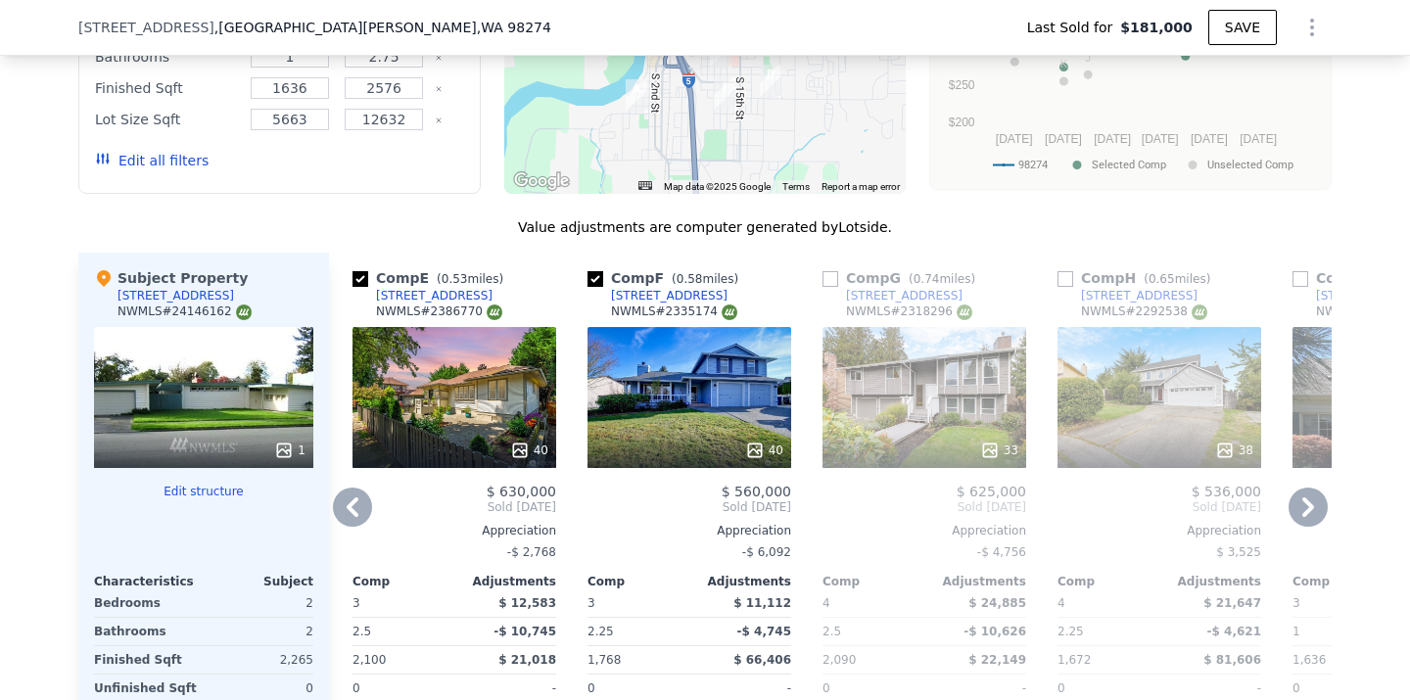
click at [1301, 487] on div "$ 460,000" at bounding box center [1395, 492] width 204 height 16
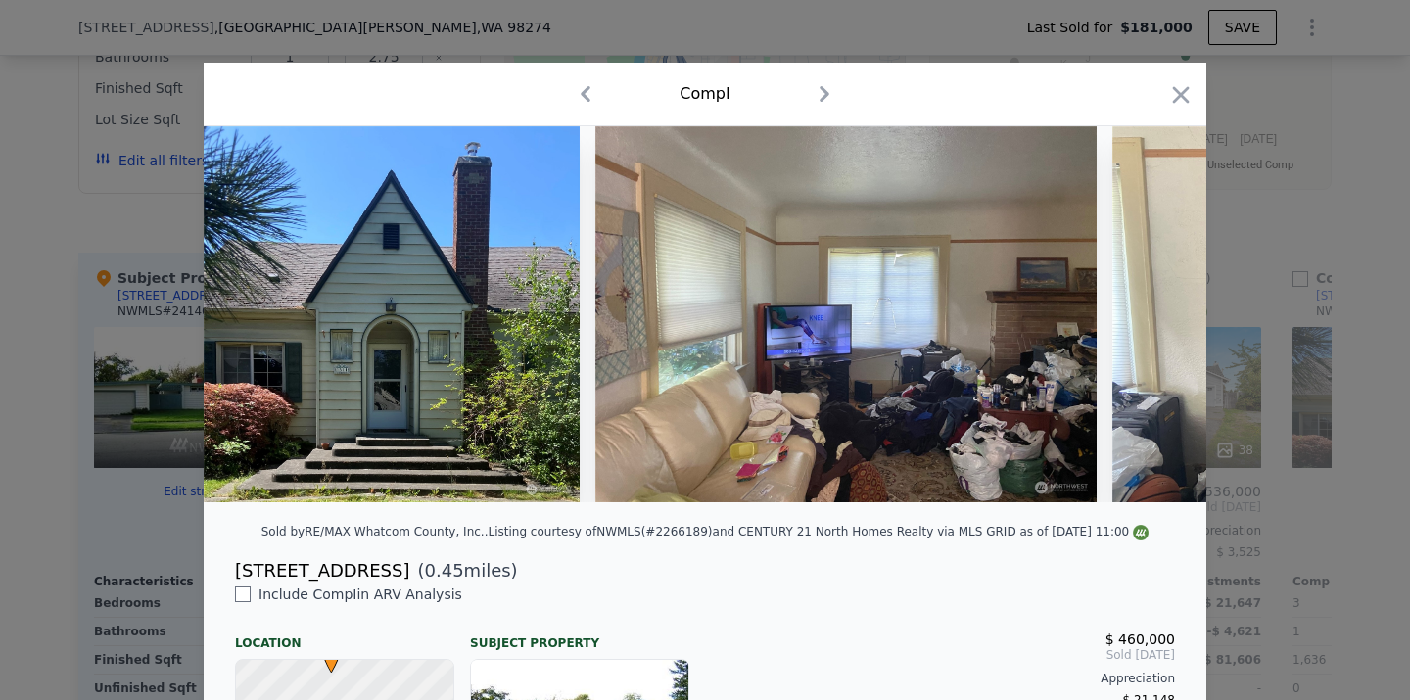
click at [1303, 493] on div at bounding box center [705, 350] width 1410 height 700
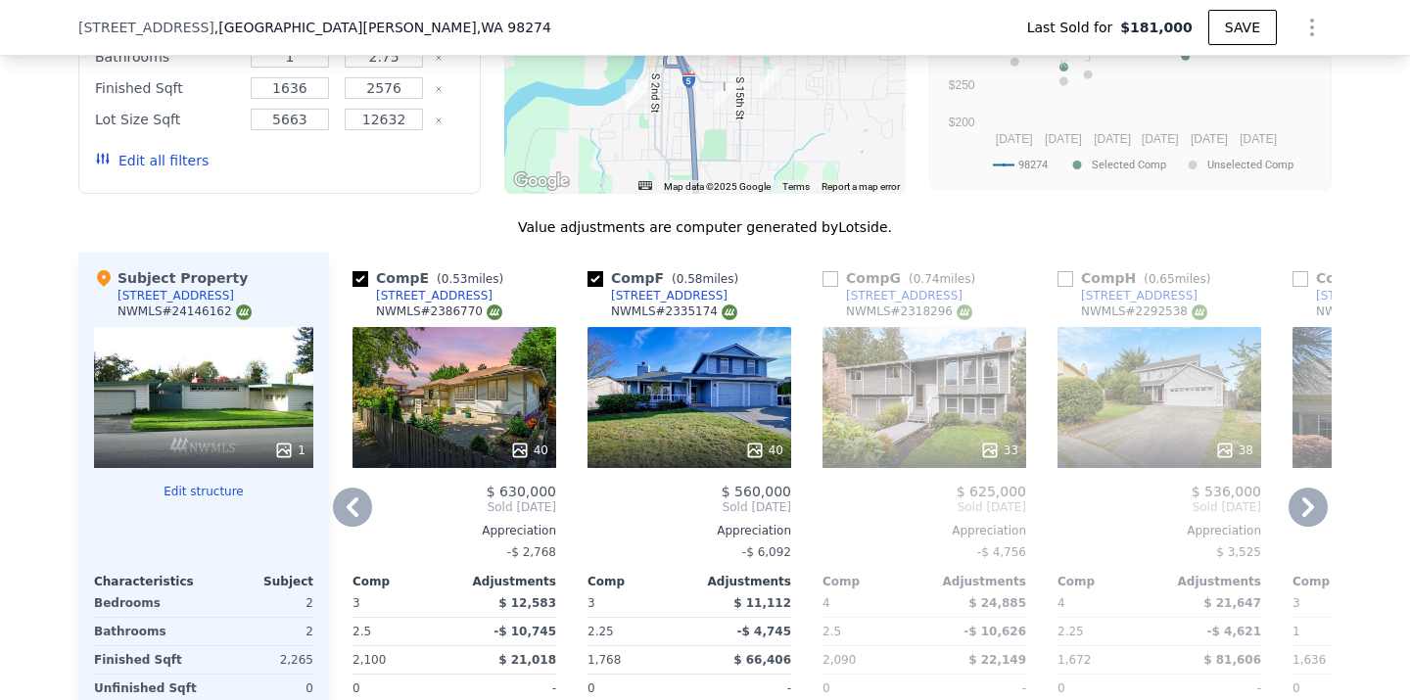
click at [1308, 501] on icon at bounding box center [1308, 507] width 12 height 20
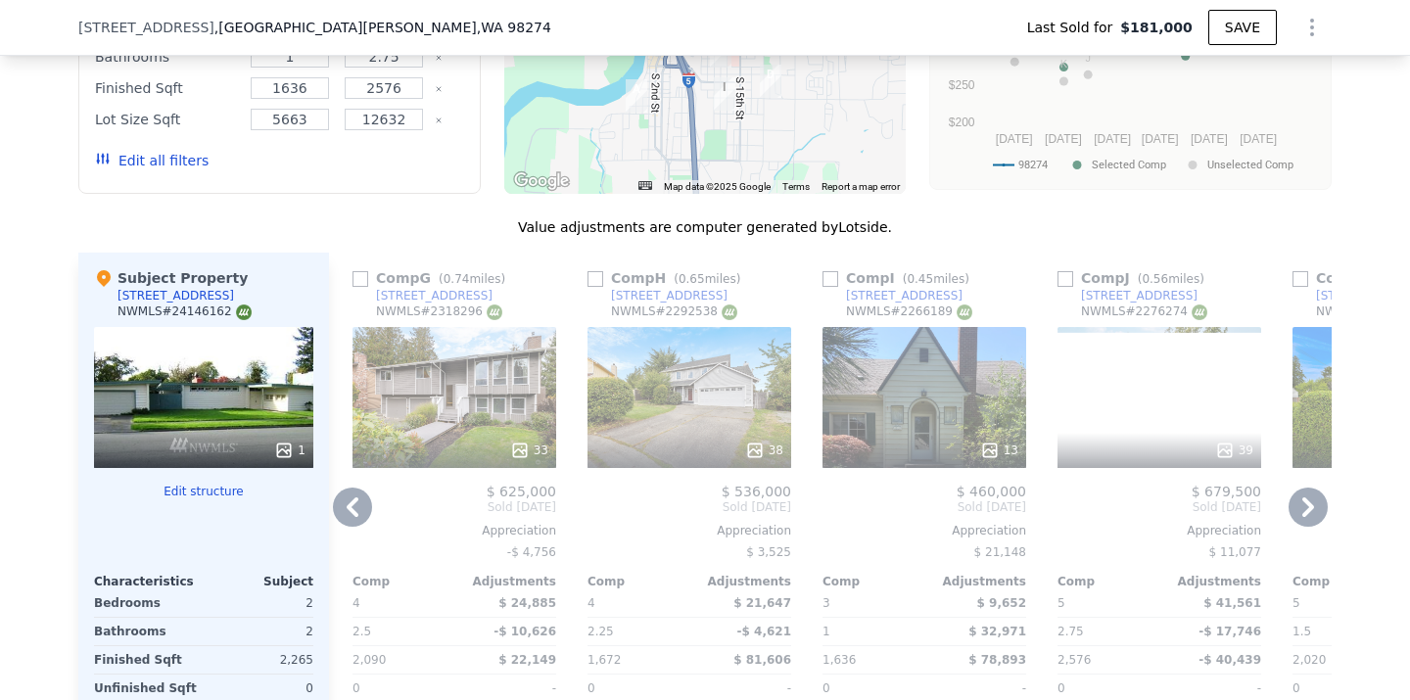
click at [1309, 501] on icon at bounding box center [1308, 507] width 39 height 39
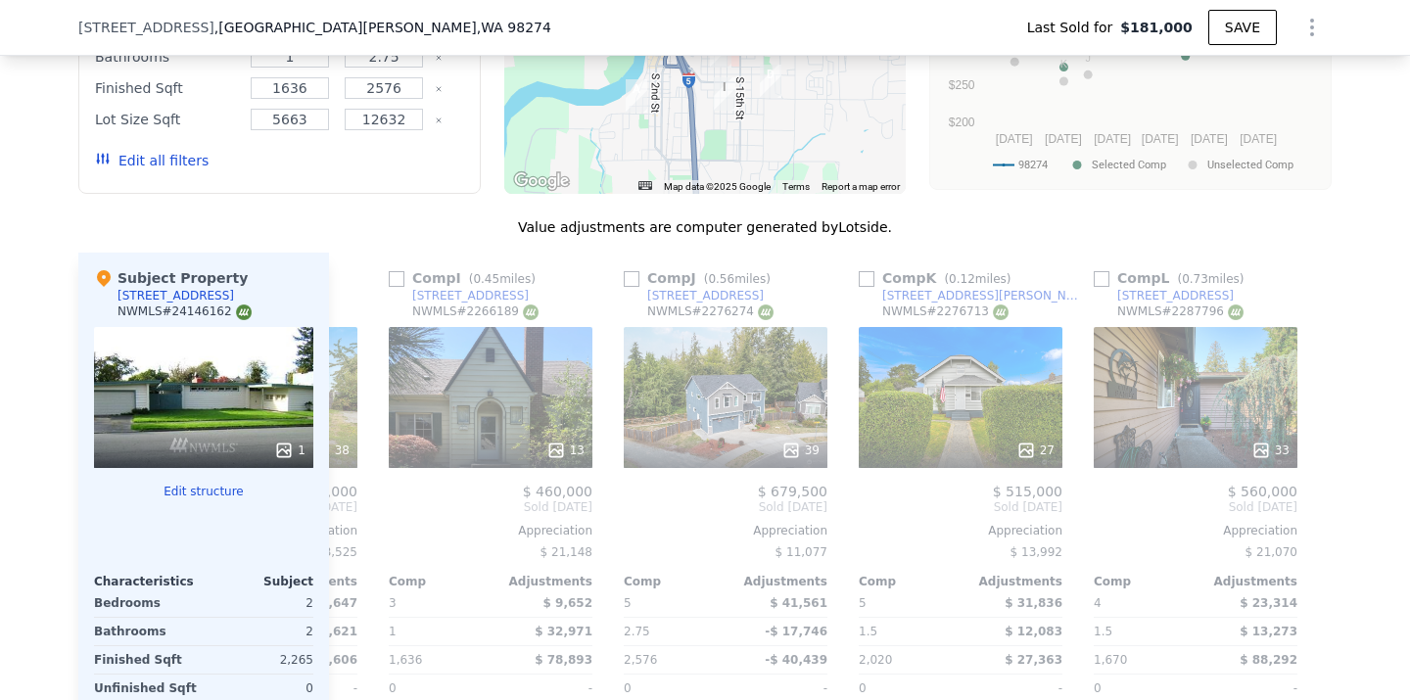
scroll to position [0, 1864]
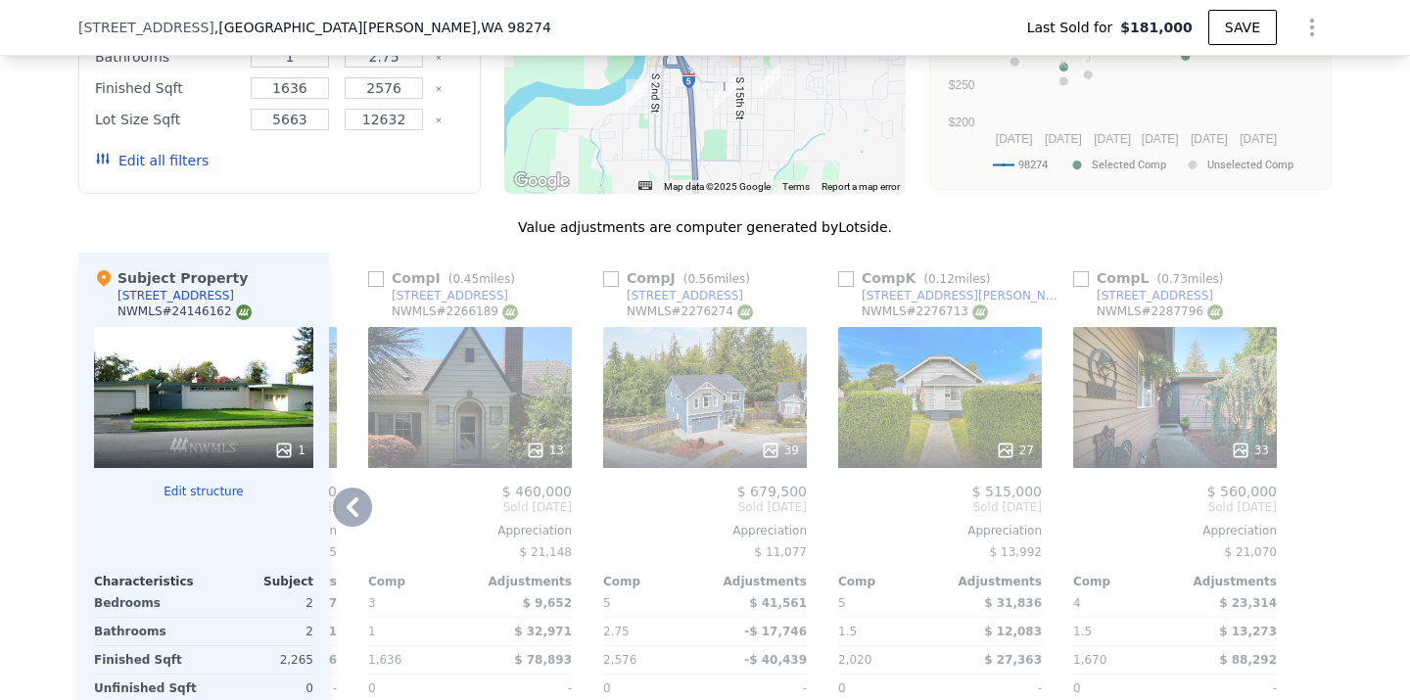
click at [1309, 501] on div at bounding box center [1315, 568] width 31 height 630
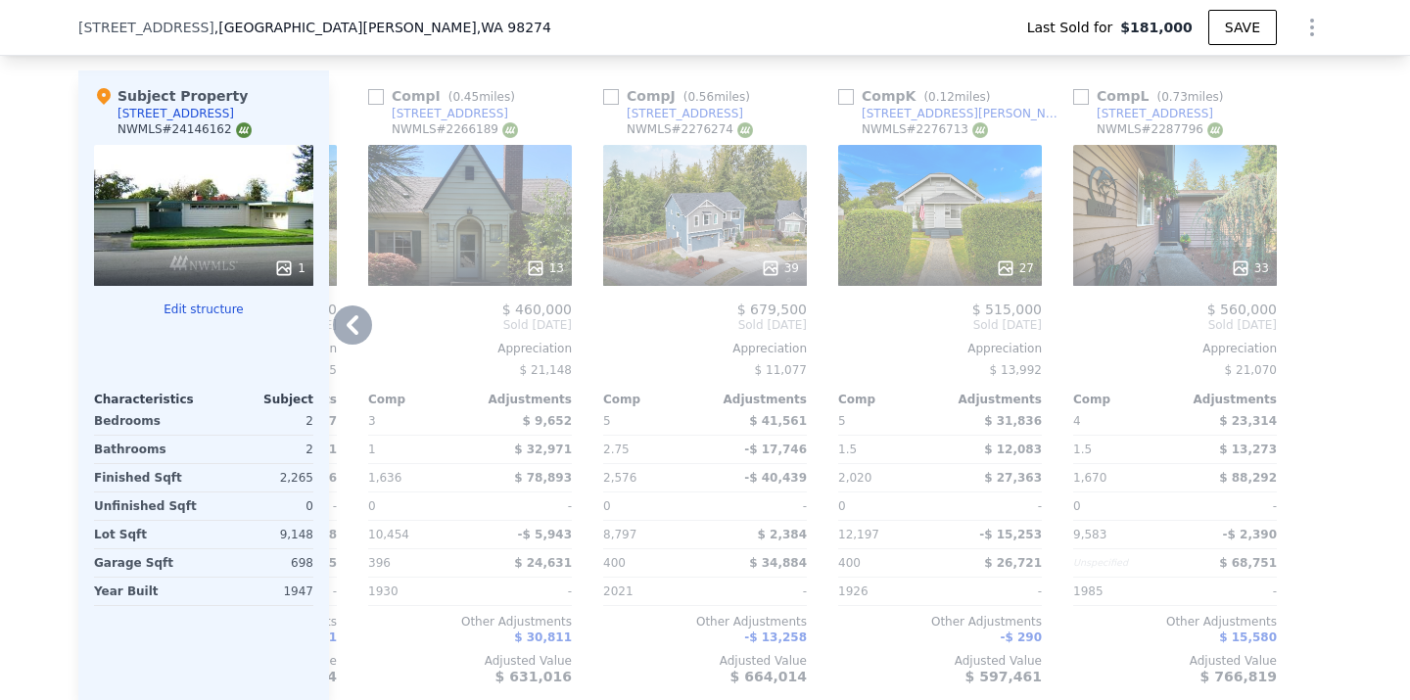
scroll to position [2001, 0]
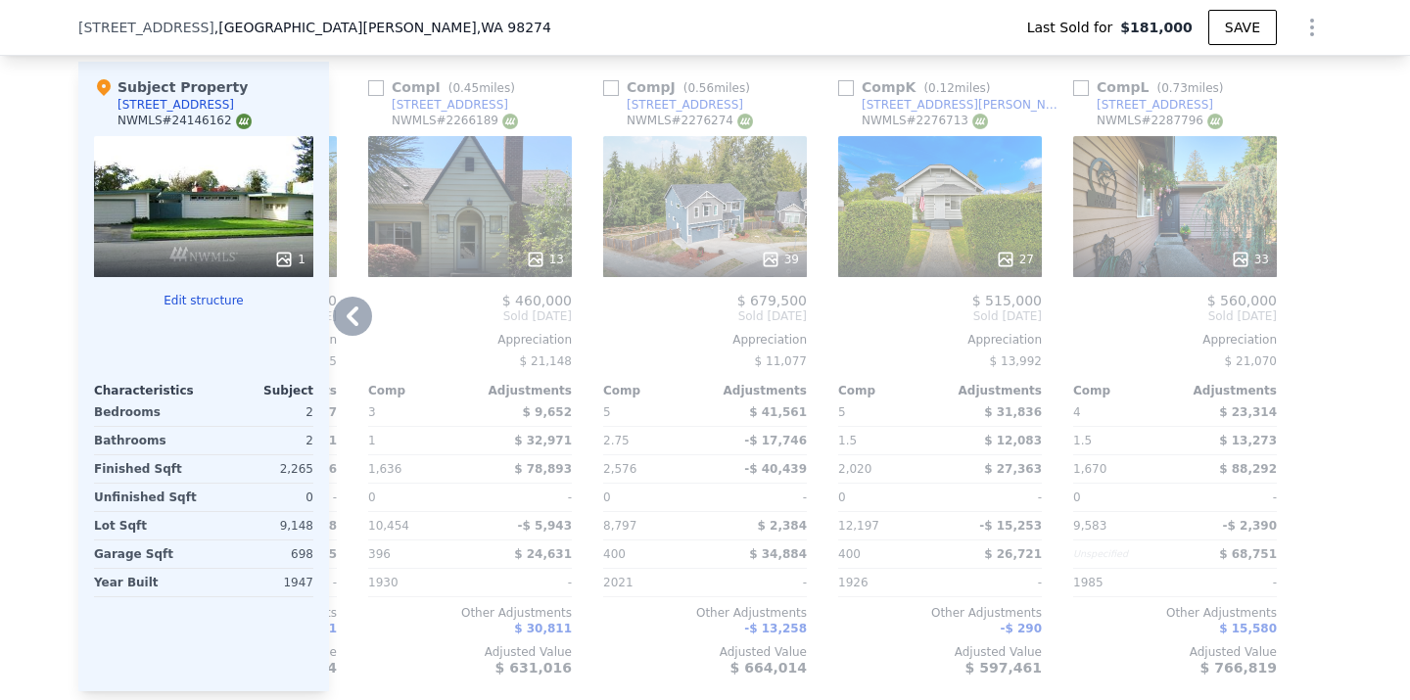
click at [937, 201] on div "27" at bounding box center [940, 206] width 204 height 141
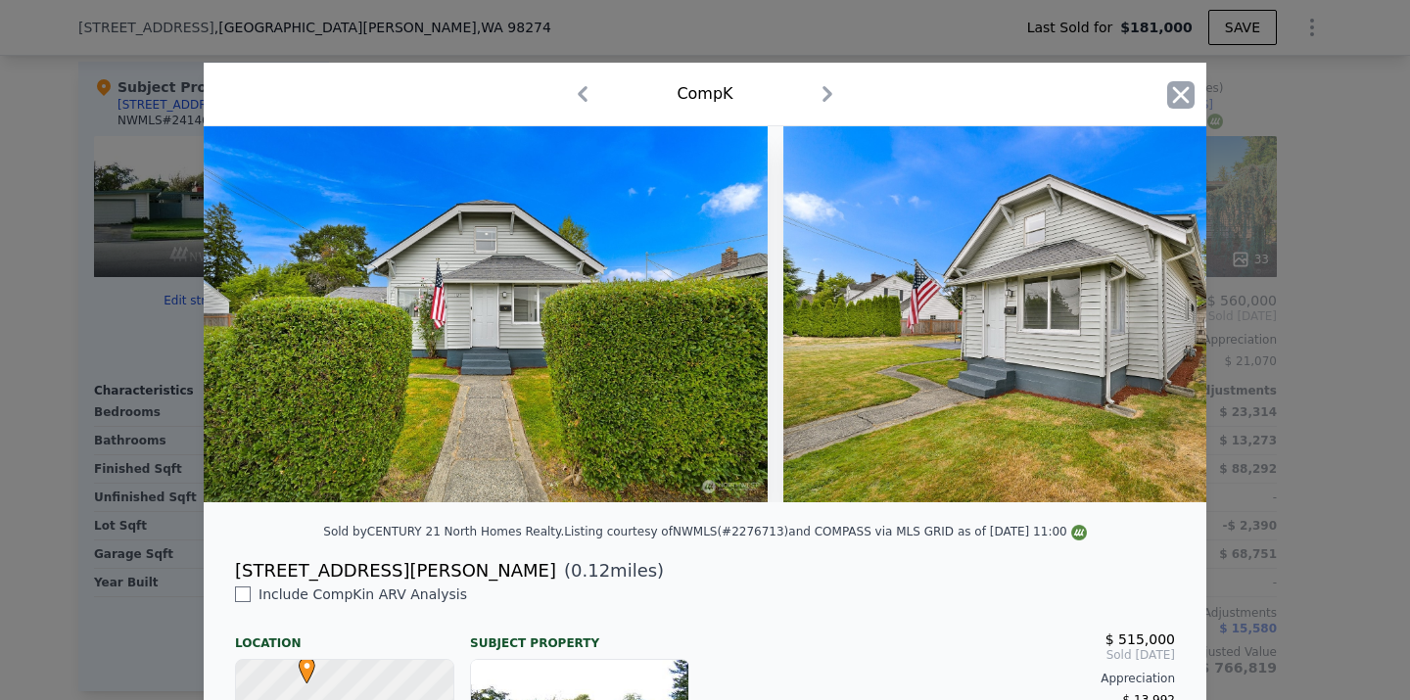
click at [1173, 100] on icon "button" at bounding box center [1181, 94] width 17 height 17
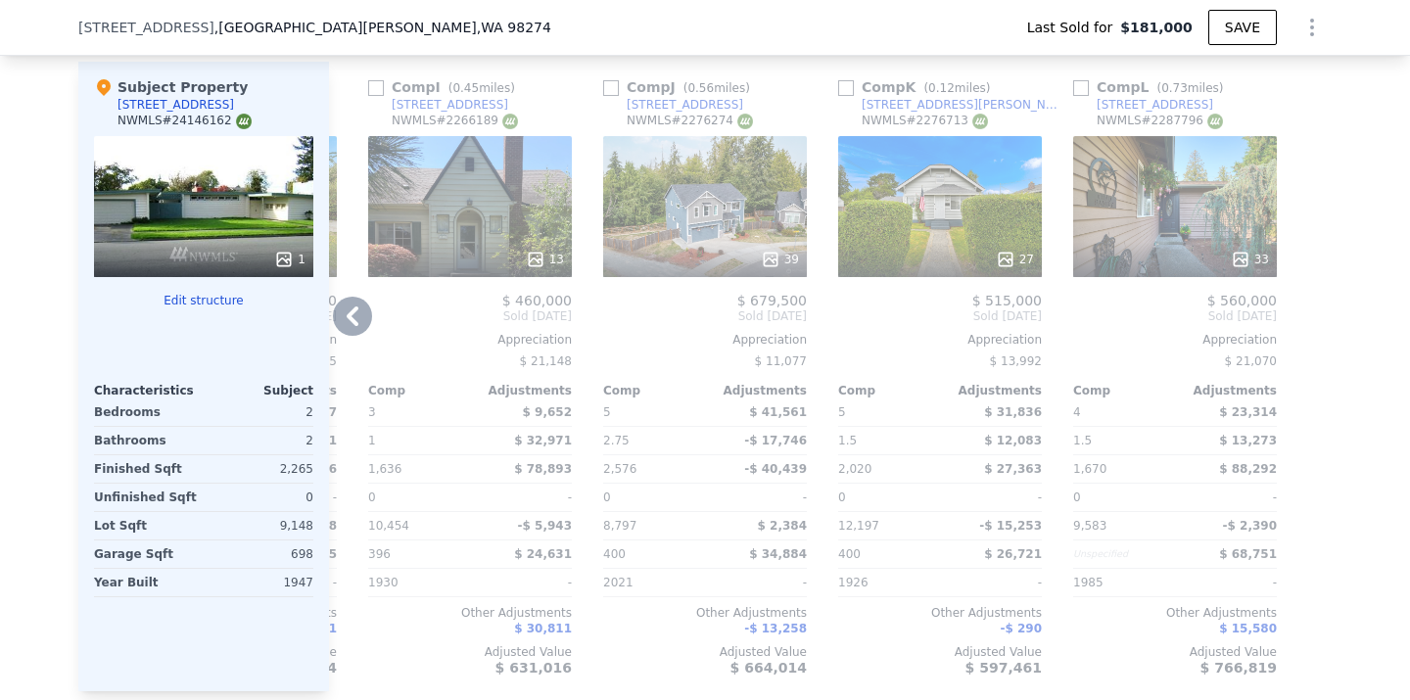
click at [349, 317] on icon at bounding box center [353, 316] width 12 height 20
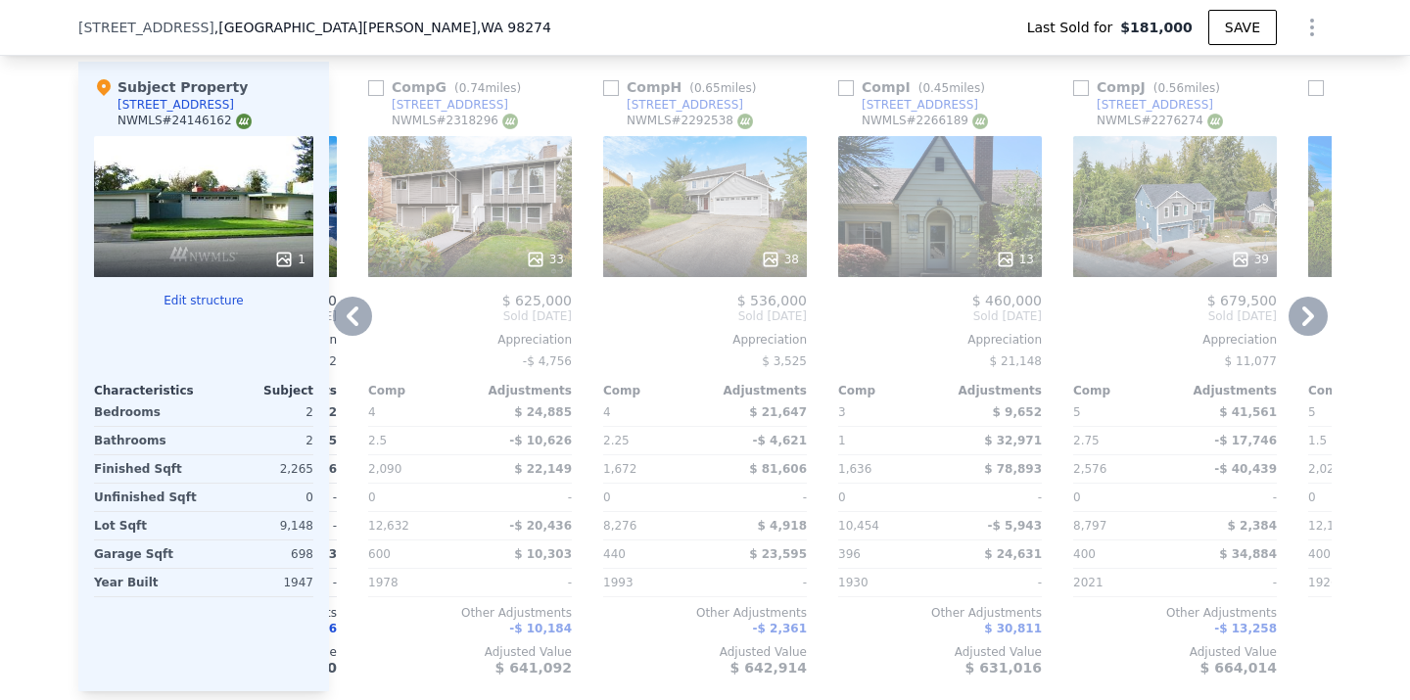
click at [363, 318] on icon at bounding box center [352, 316] width 39 height 39
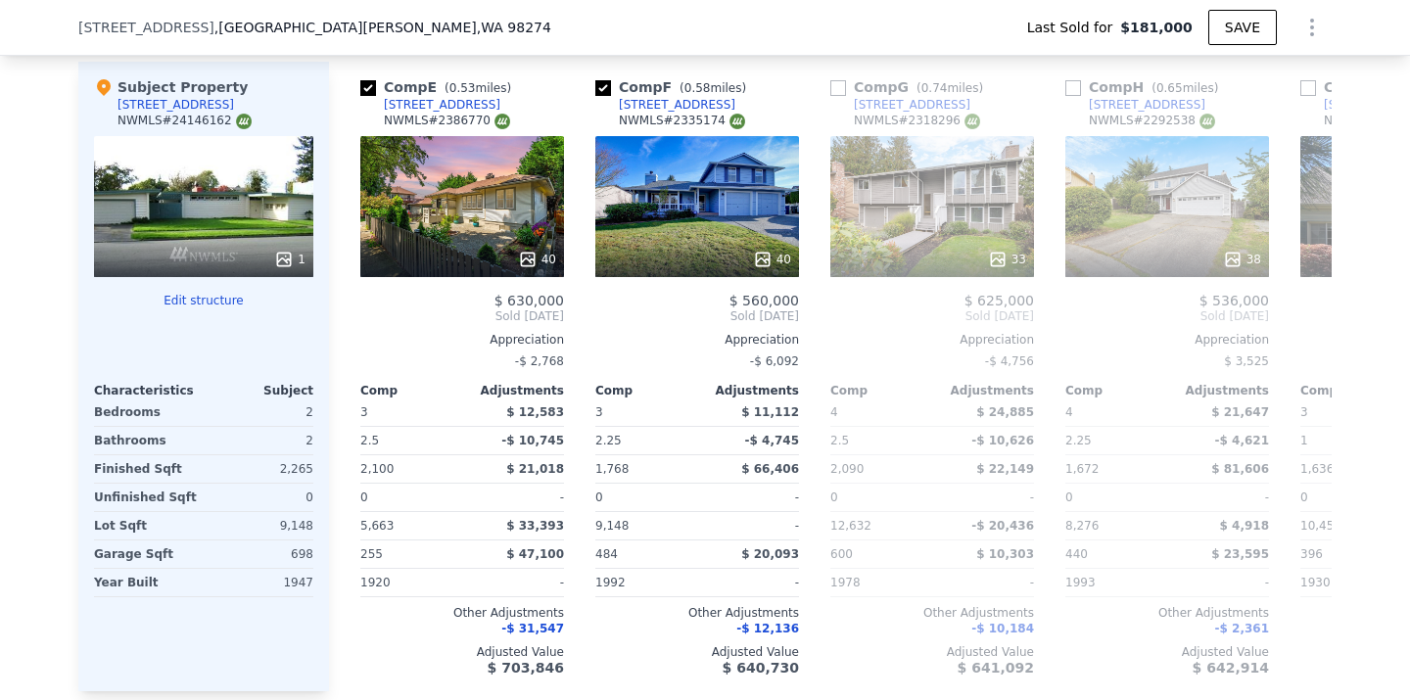
scroll to position [0, 924]
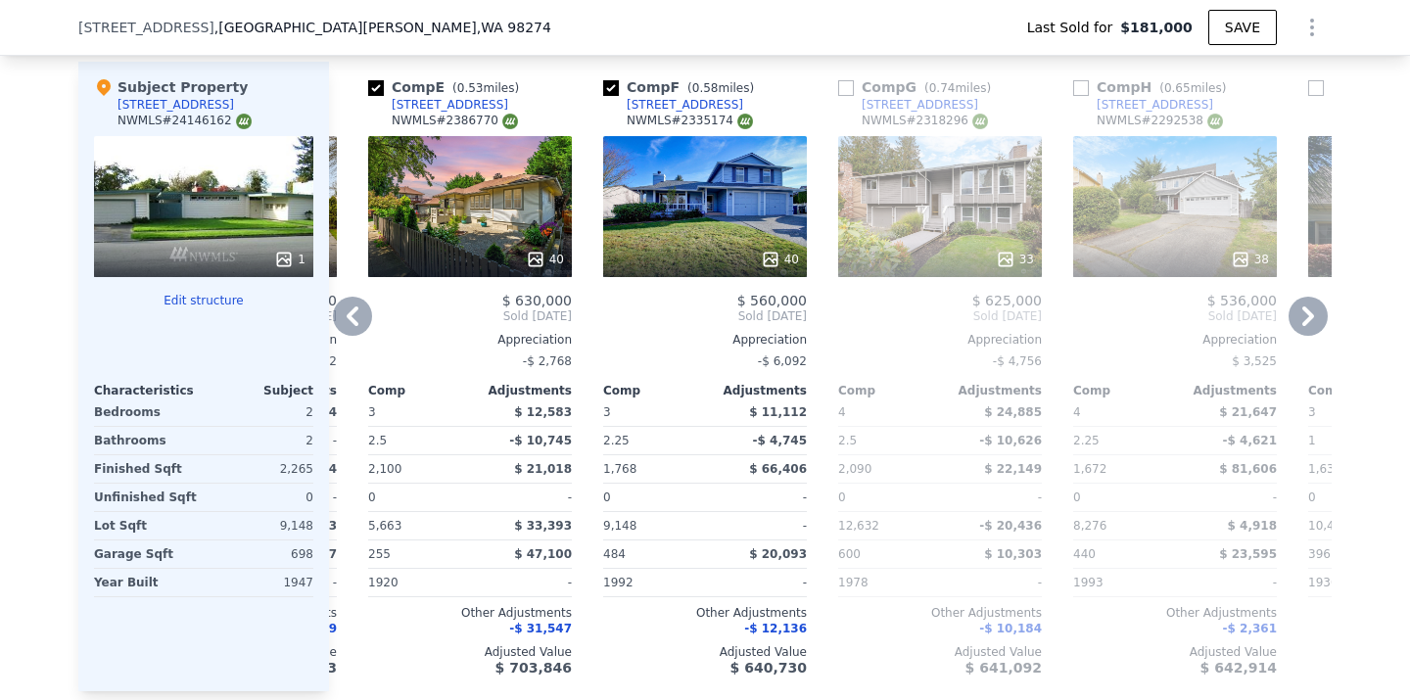
click at [343, 319] on icon at bounding box center [352, 316] width 39 height 39
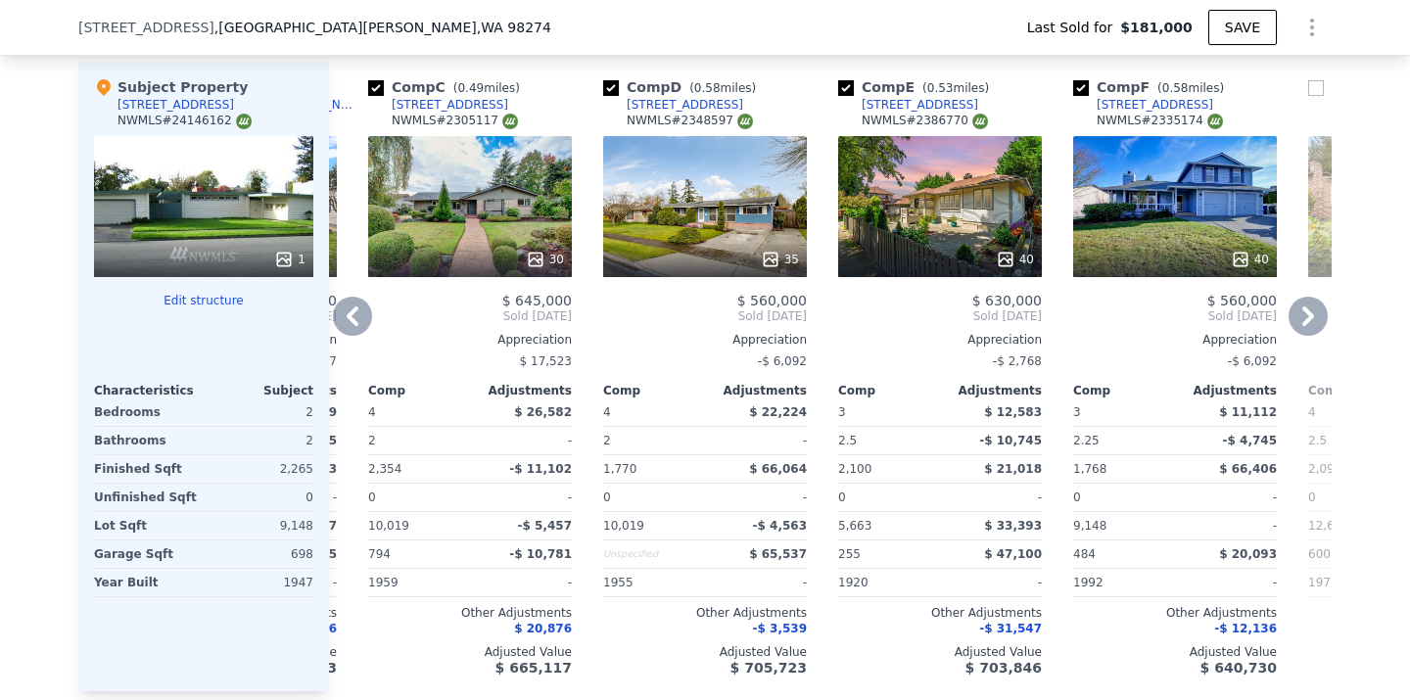
click at [346, 320] on icon at bounding box center [352, 316] width 39 height 39
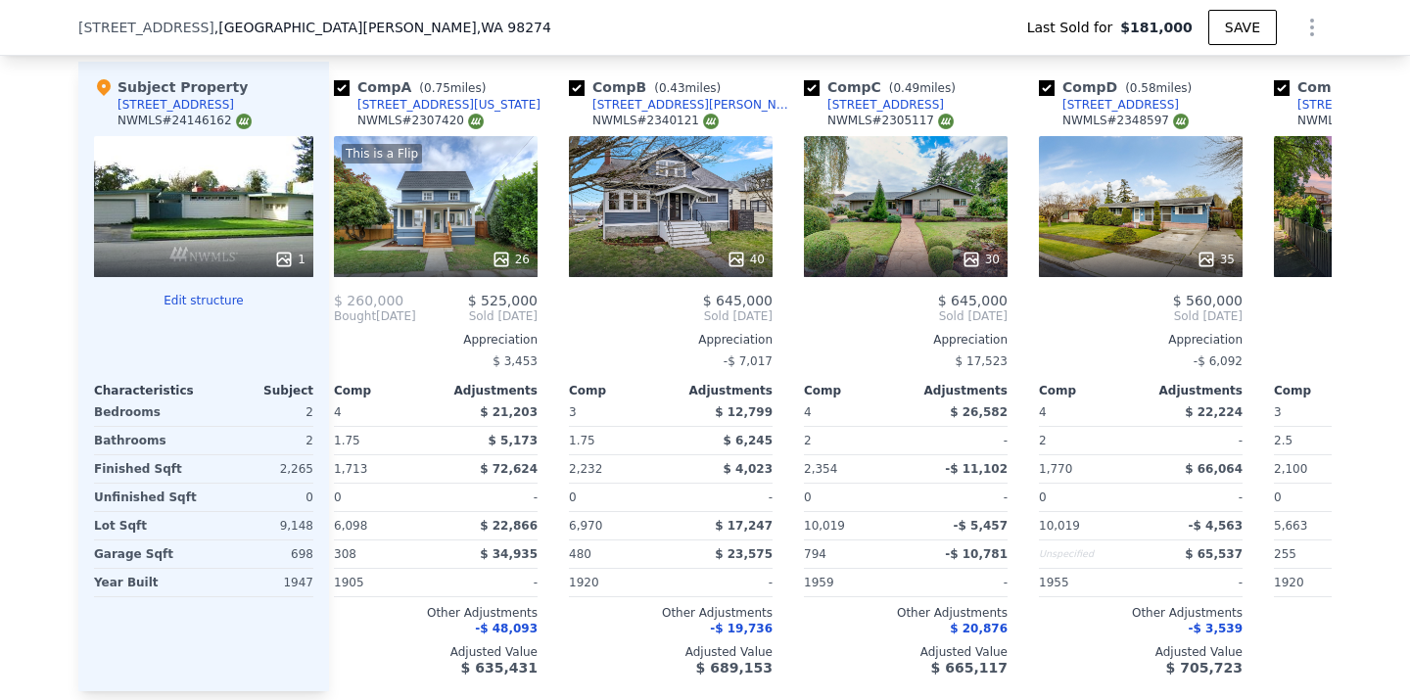
scroll to position [0, 0]
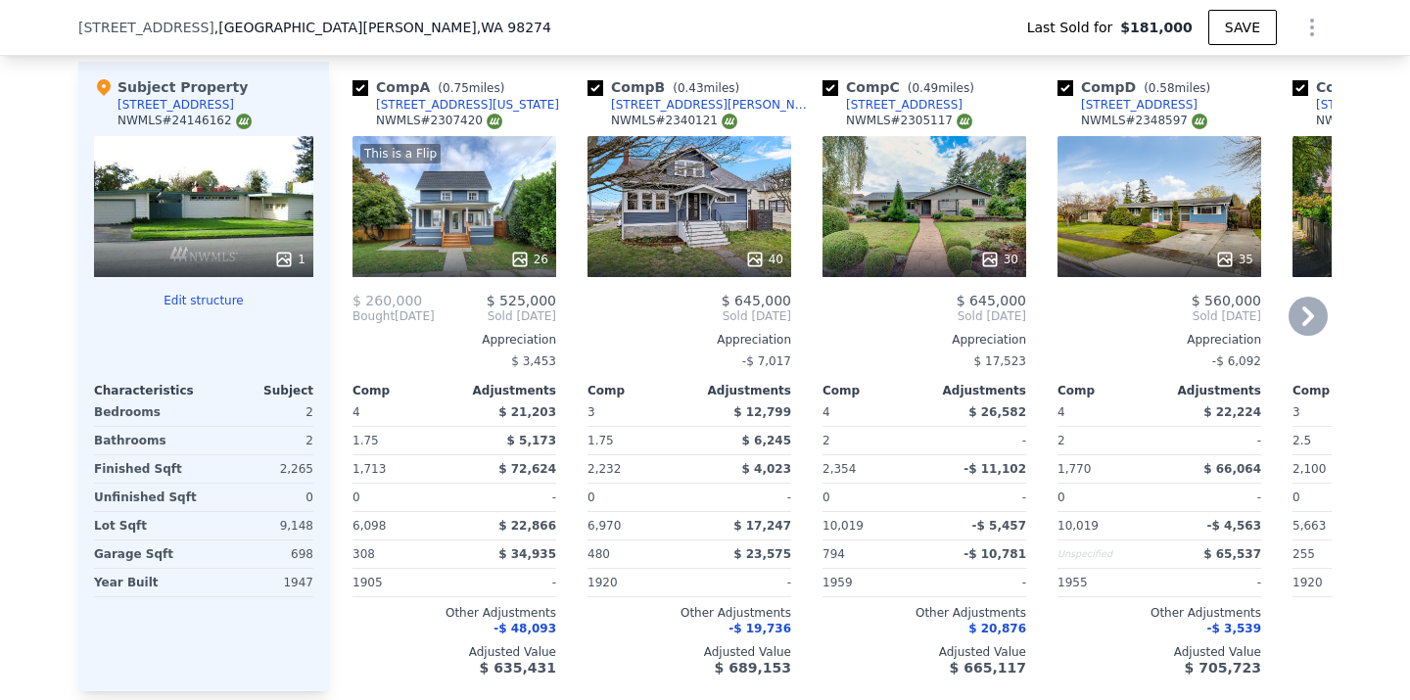
click at [1304, 323] on icon at bounding box center [1308, 316] width 12 height 20
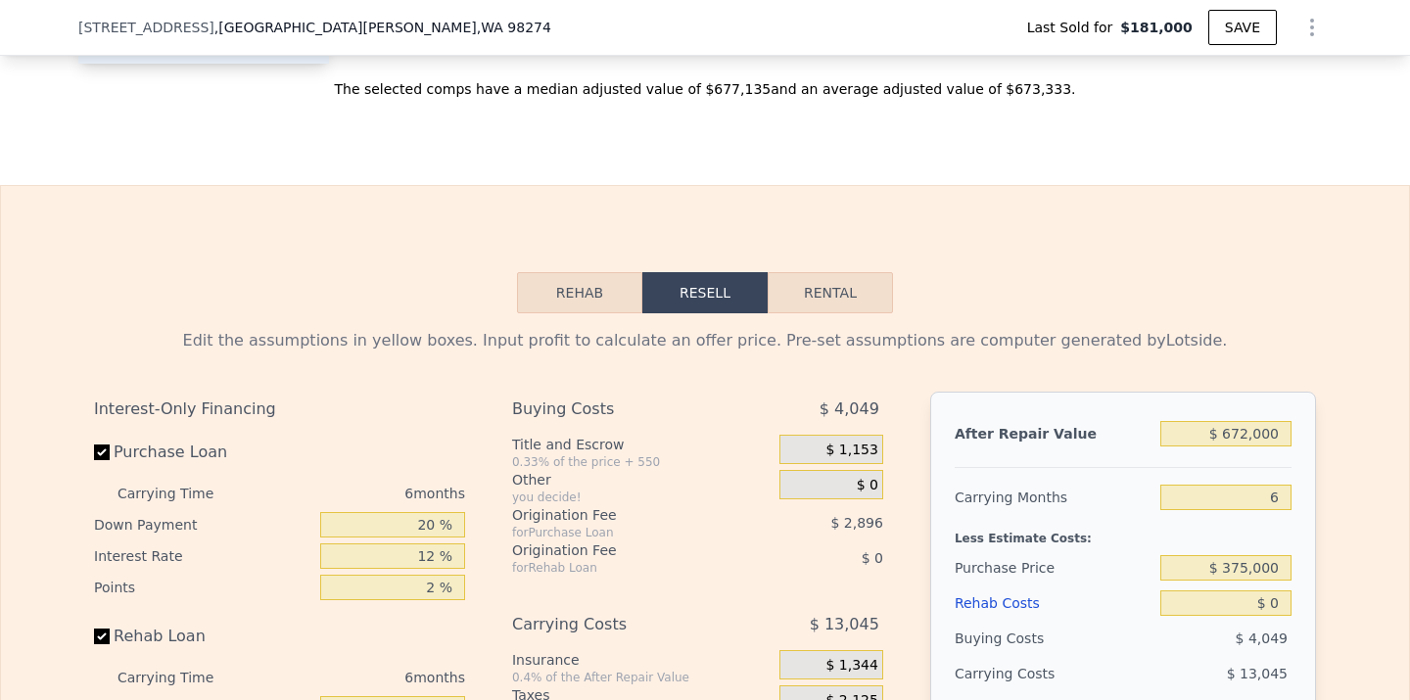
scroll to position [2649, 0]
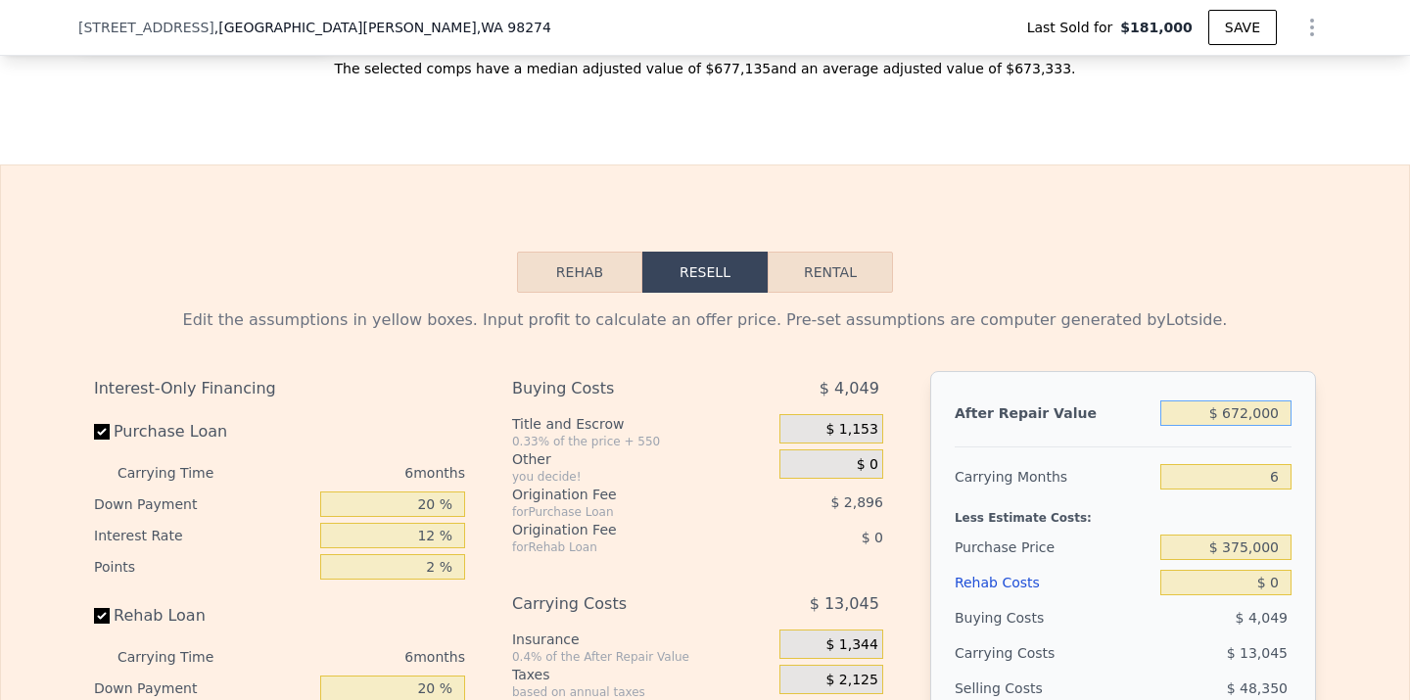
click at [1244, 404] on input "$ 672,000" at bounding box center [1225, 412] width 131 height 25
type input "$ 67,000"
type input "-$ 135,200"
type input "$ 6,000"
type input "-$ 191,739"
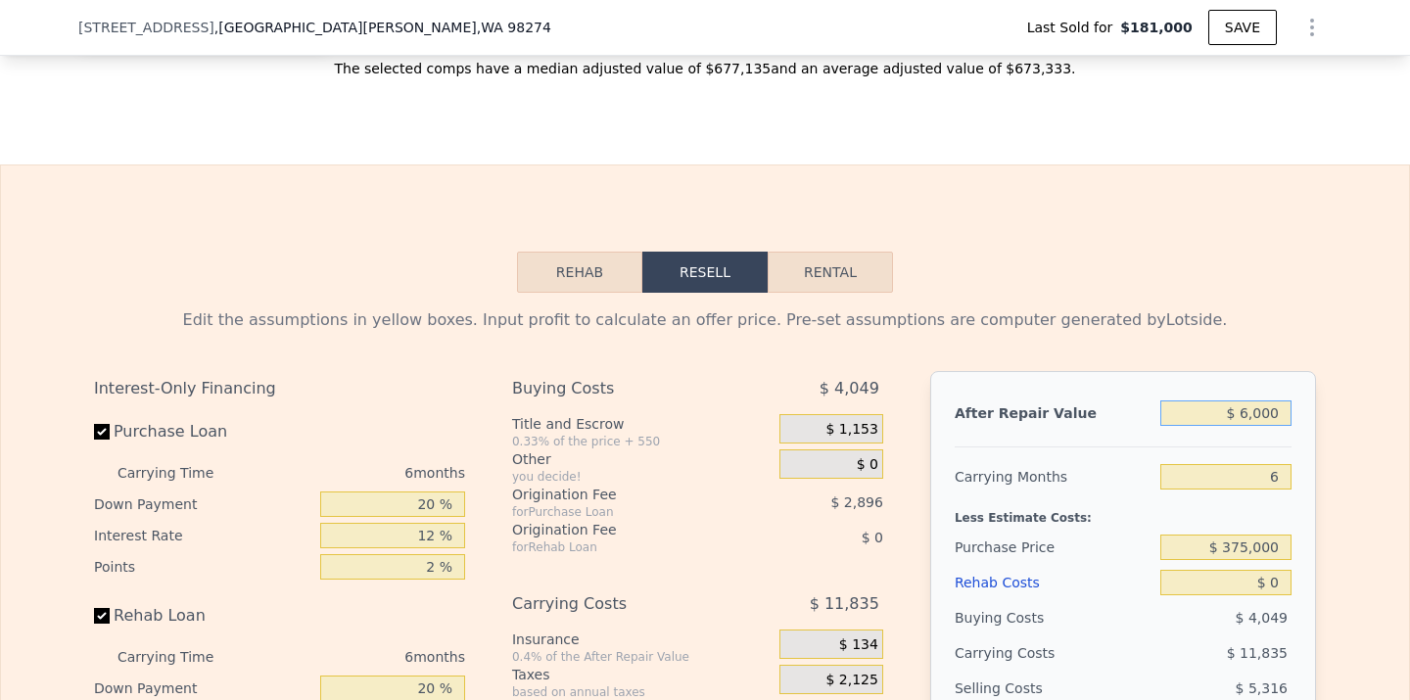
type input "$ 60,000"
type input "-$ 141,688"
type input "$ 600,000"
type input "$ 358,822"
type input "$ 600,000"
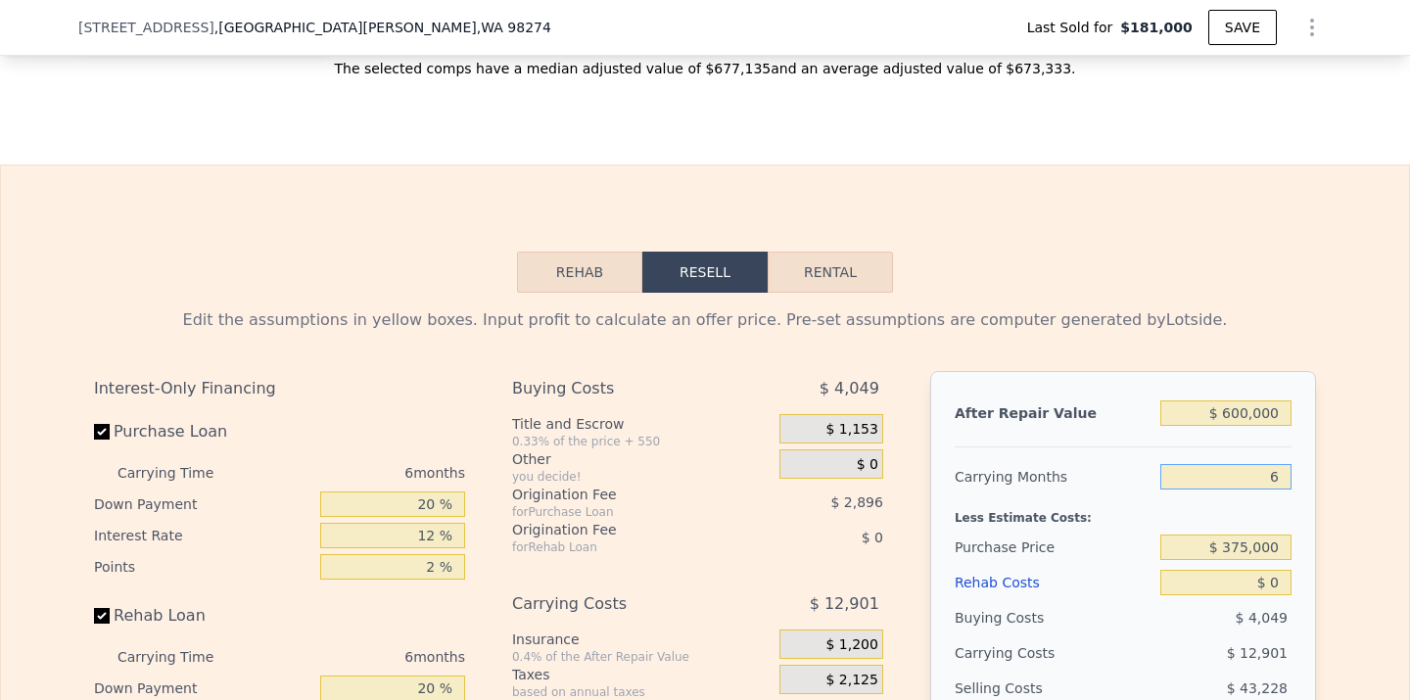
click at [1283, 477] on input "6" at bounding box center [1225, 476] width 131 height 25
type input "4"
type input "$ 363,122"
type input "4"
click at [1277, 581] on input "$ 0" at bounding box center [1225, 582] width 131 height 25
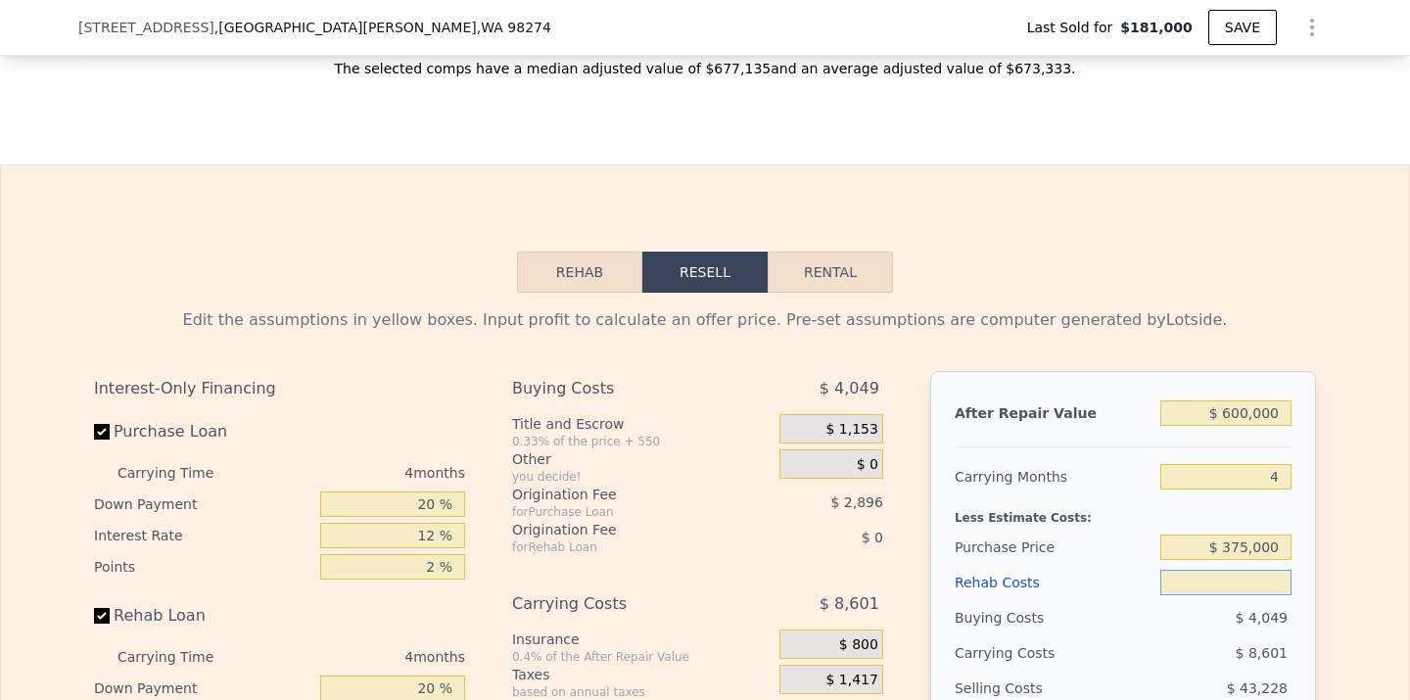
type input "$ 9"
type input "$ 363,113"
type input "$ 90"
type input "$ 363,027"
type input "$ 900"
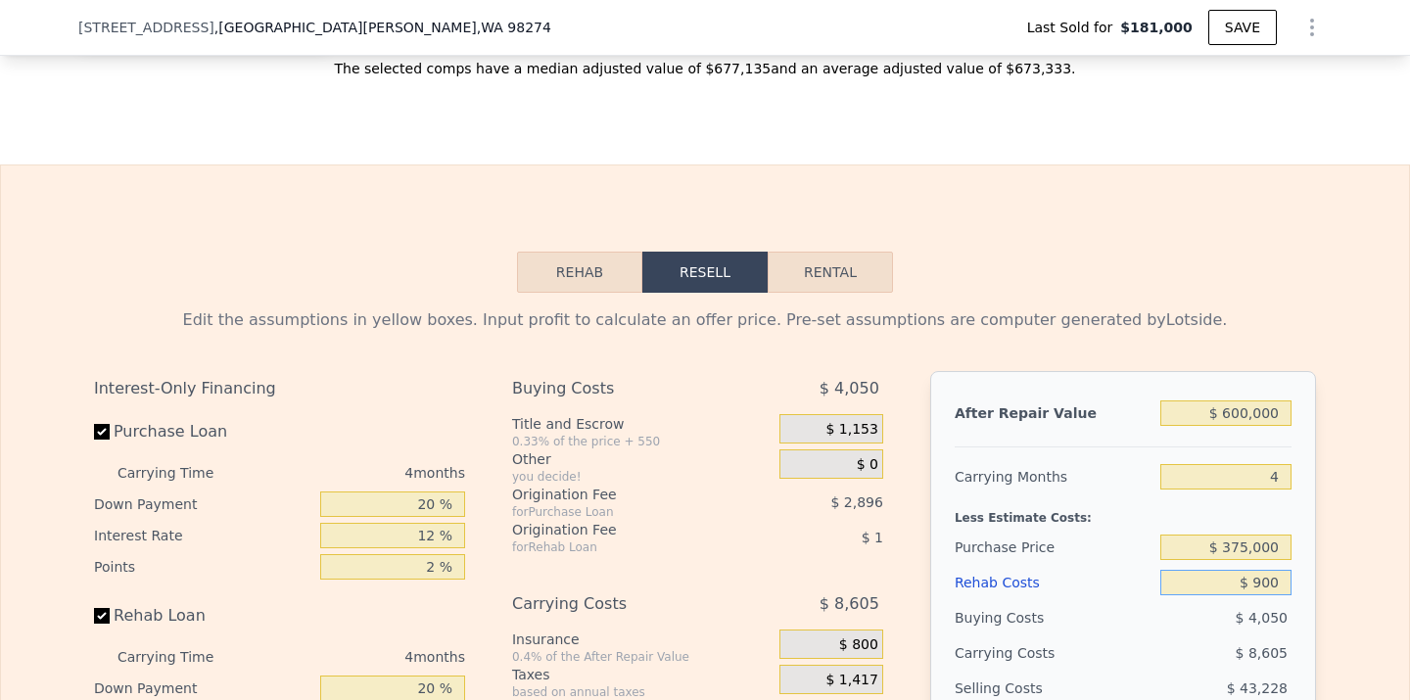
type input "$ 362,180"
type input "$ 9,000"
type input "$ 353,690"
type input "$ 90,000"
type input "$ 268,802"
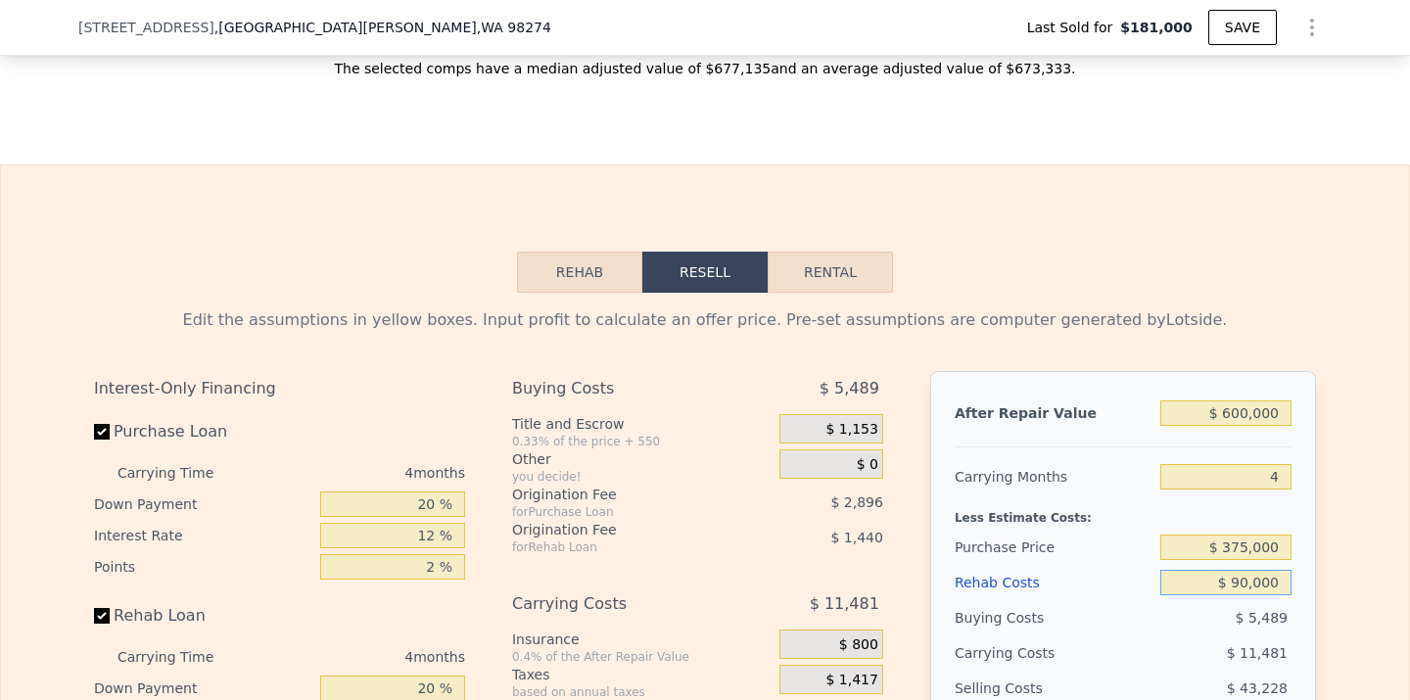
type input "$ 90,000"
click at [1317, 595] on div "Edit the assumptions in yellow boxes. Input profit to calculate an offer price.…" at bounding box center [704, 657] width 1253 height 729
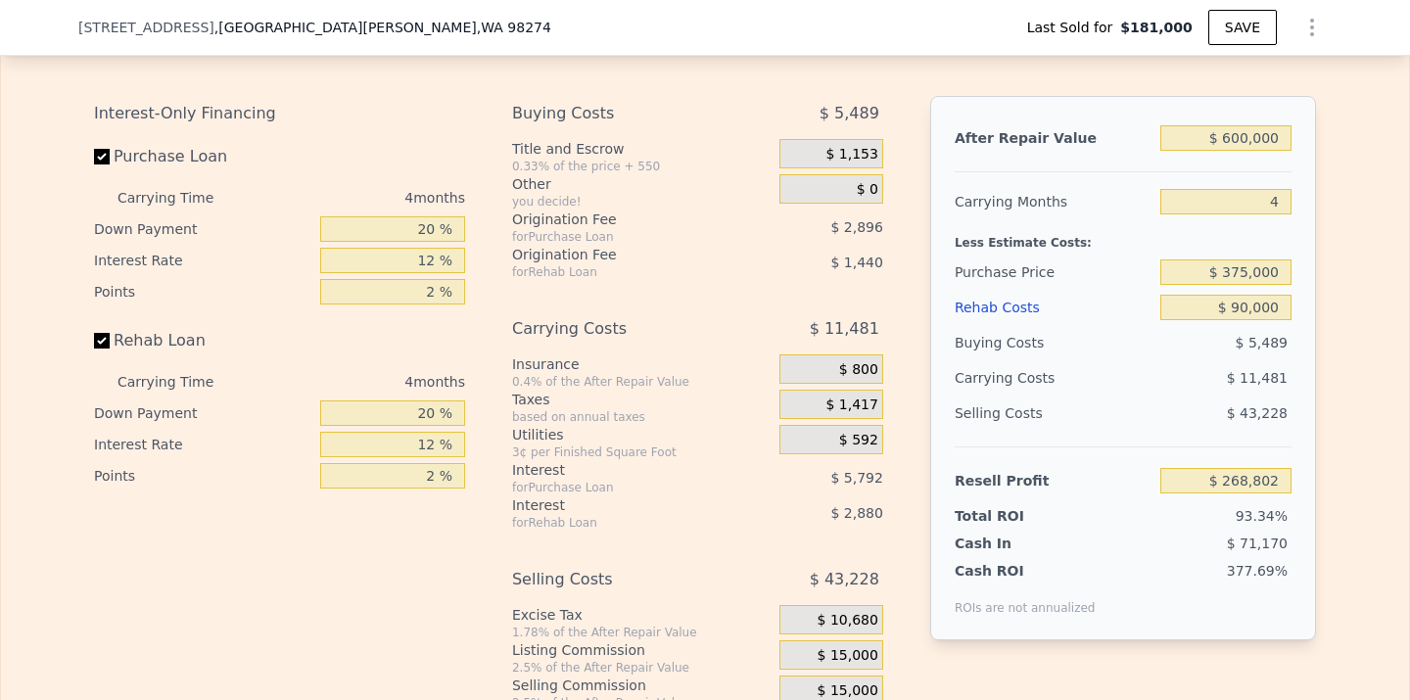
scroll to position [2923, 0]
click at [1253, 264] on input "$ 375,000" at bounding box center [1225, 272] width 131 height 25
type input "$ 3,750,000"
click at [1317, 317] on div "Edit the assumptions in yellow boxes. Input profit to calculate an offer price.…" at bounding box center [704, 383] width 1253 height 729
type input "-$ 3,483,395"
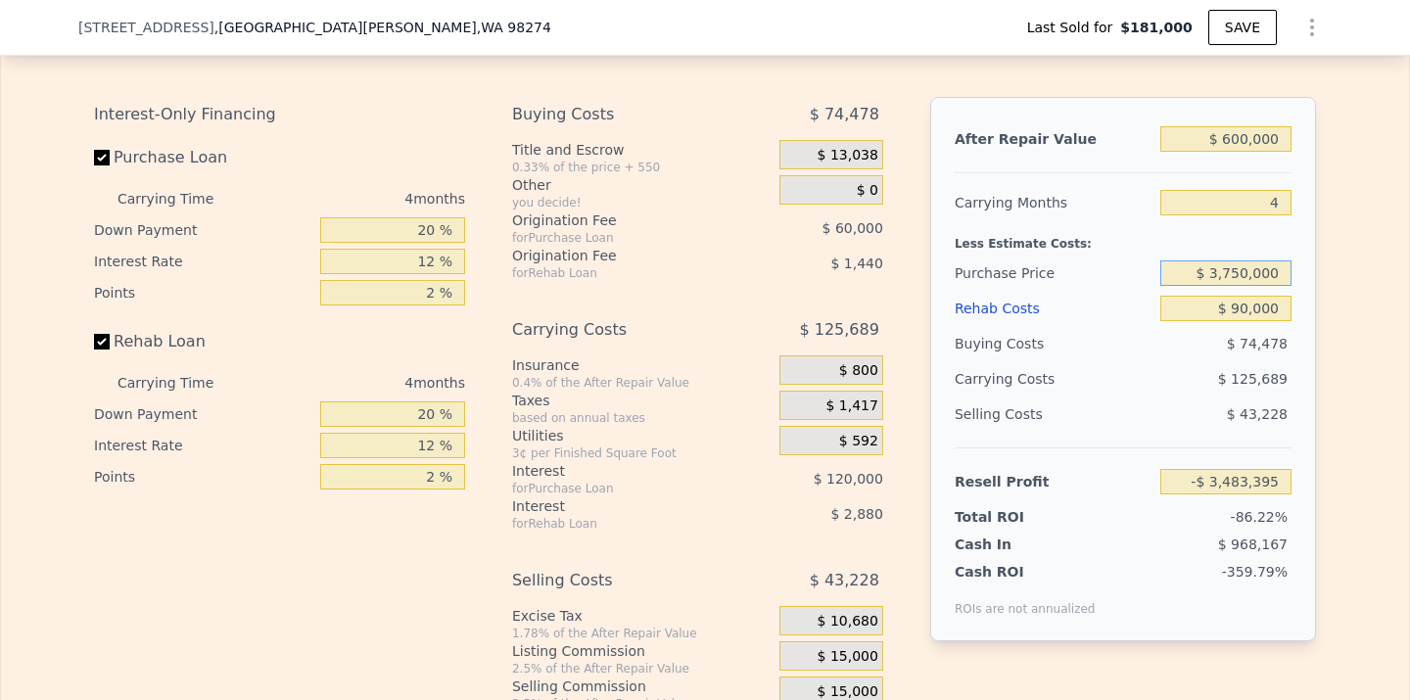
click at [1252, 274] on input "$ 3,750,000" at bounding box center [1225, 272] width 131 height 25
type input "$ 375,000"
click at [1319, 309] on div "Edit the assumptions in yellow boxes. Input profit to calculate an offer price.…" at bounding box center [704, 383] width 1253 height 729
type input "$ 64,844"
click at [1246, 309] on input "$ 90,000" at bounding box center [1225, 308] width 131 height 25
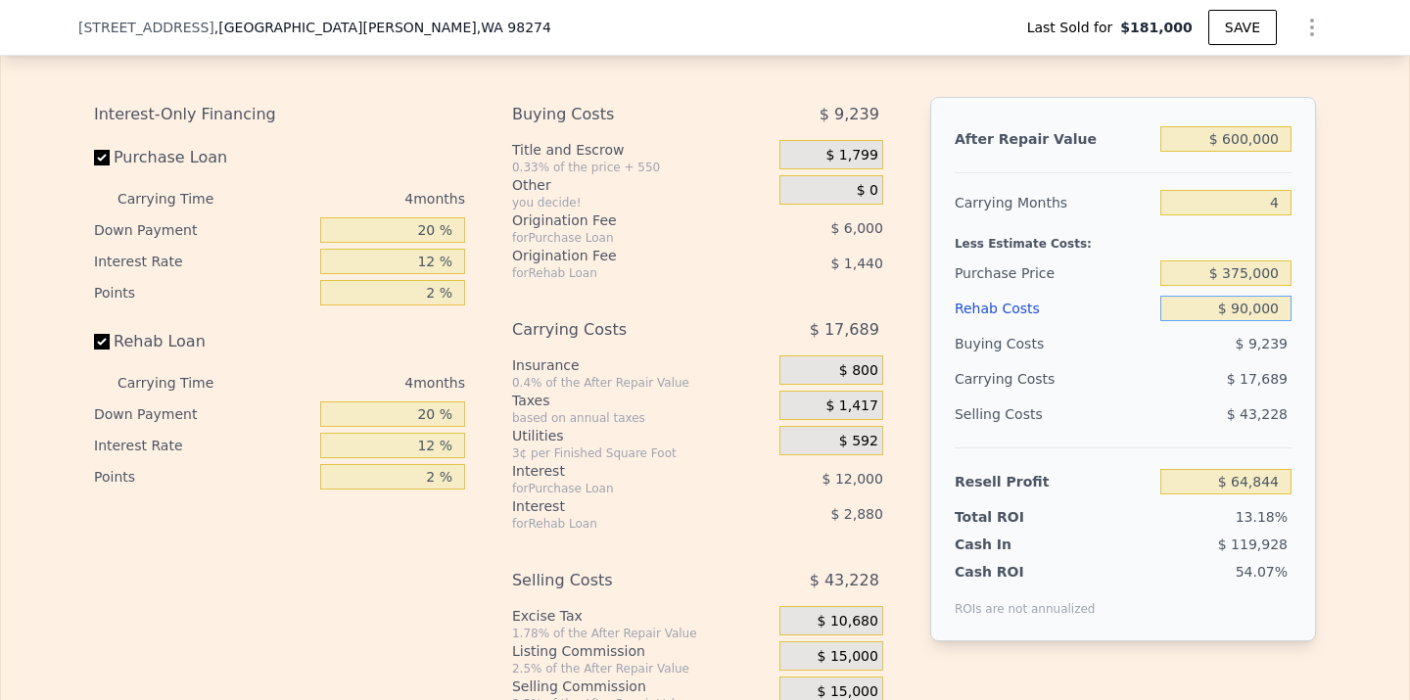
type input "$ 9,000"
type input "$ 149,732"
type input "$ 000"
type input "$ 159,164"
type input "$ 8,000"
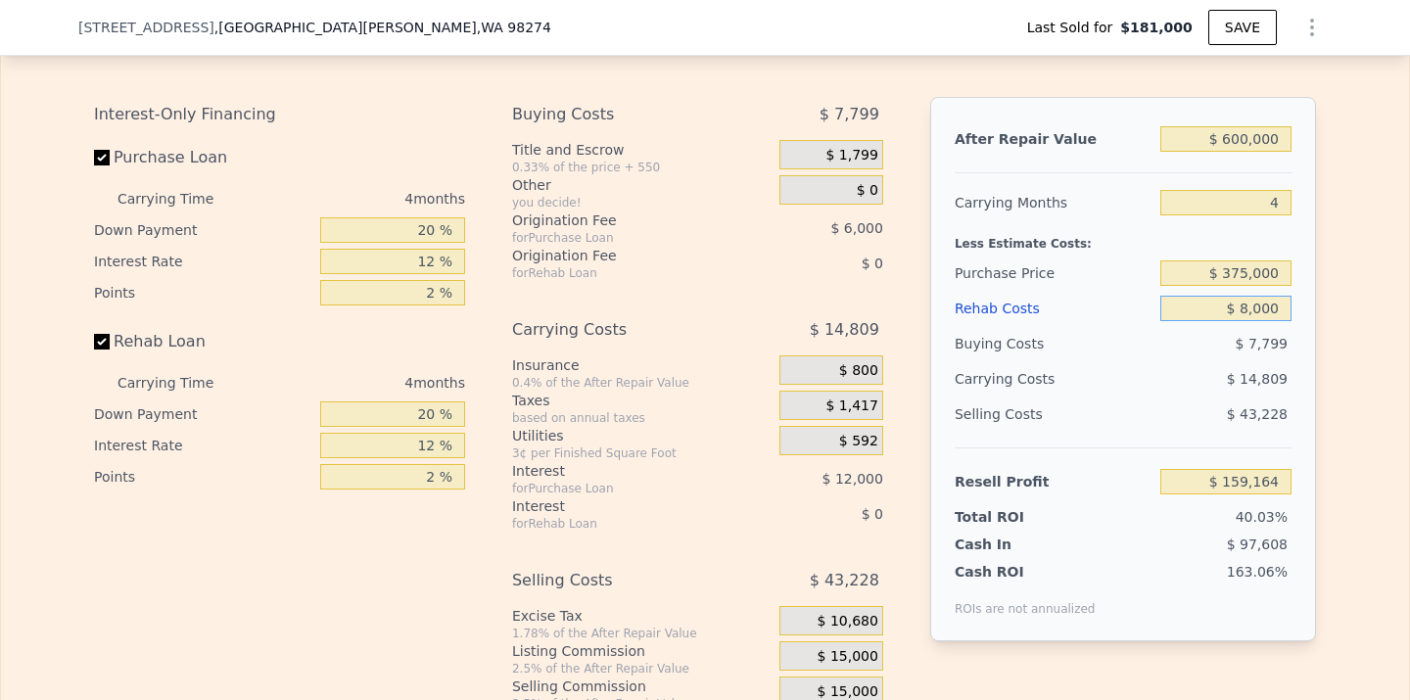
type input "$ 150,780"
type input "$ 80,000"
type input "$ 75,324"
type input "$ 80,000"
click at [1397, 357] on div "Edit the assumptions in yellow boxes. Input profit to calculate an offer price.…" at bounding box center [705, 383] width 1408 height 729
